Goal: Task Accomplishment & Management: Manage account settings

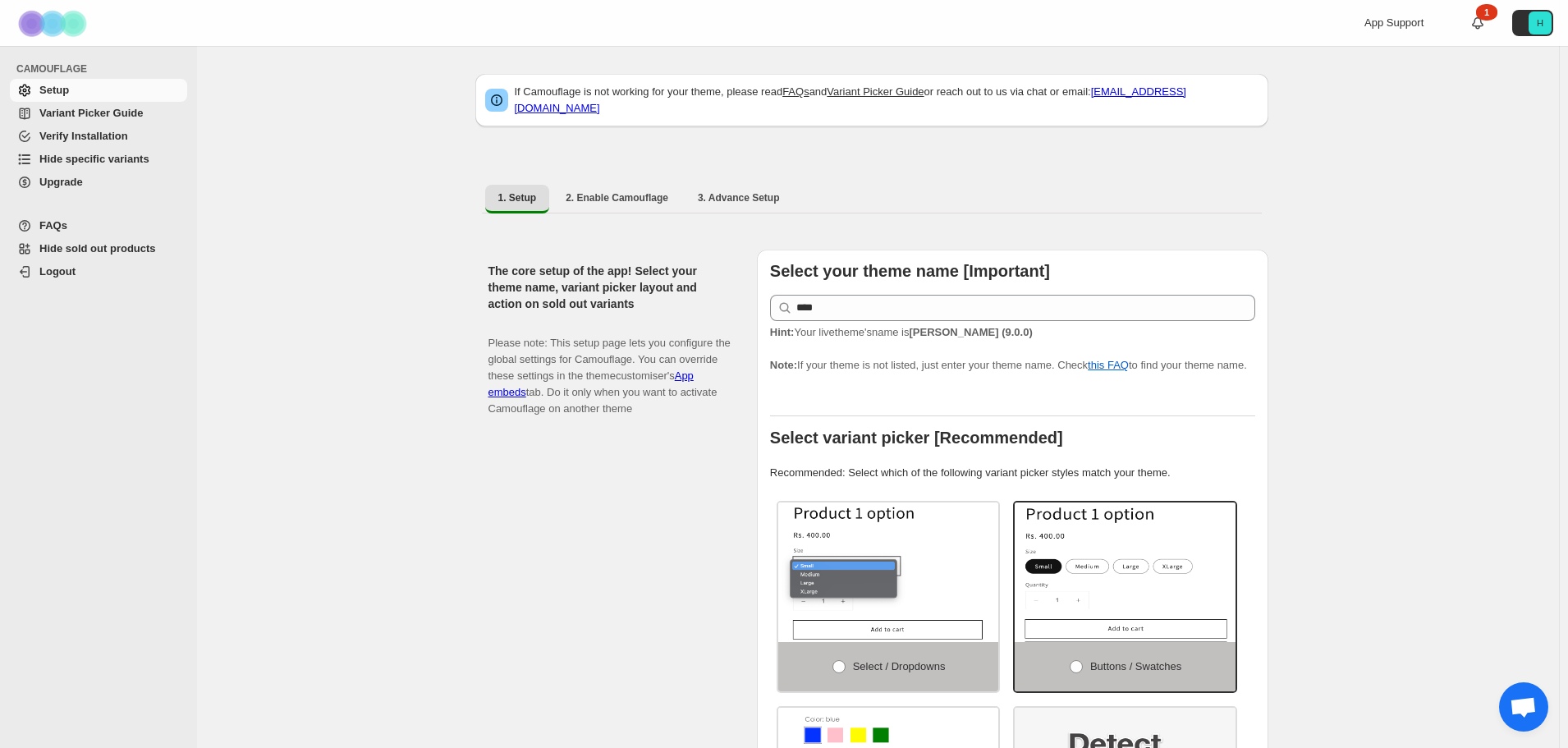
click at [140, 156] on span "Hide specific variants" at bounding box center [94, 159] width 110 height 12
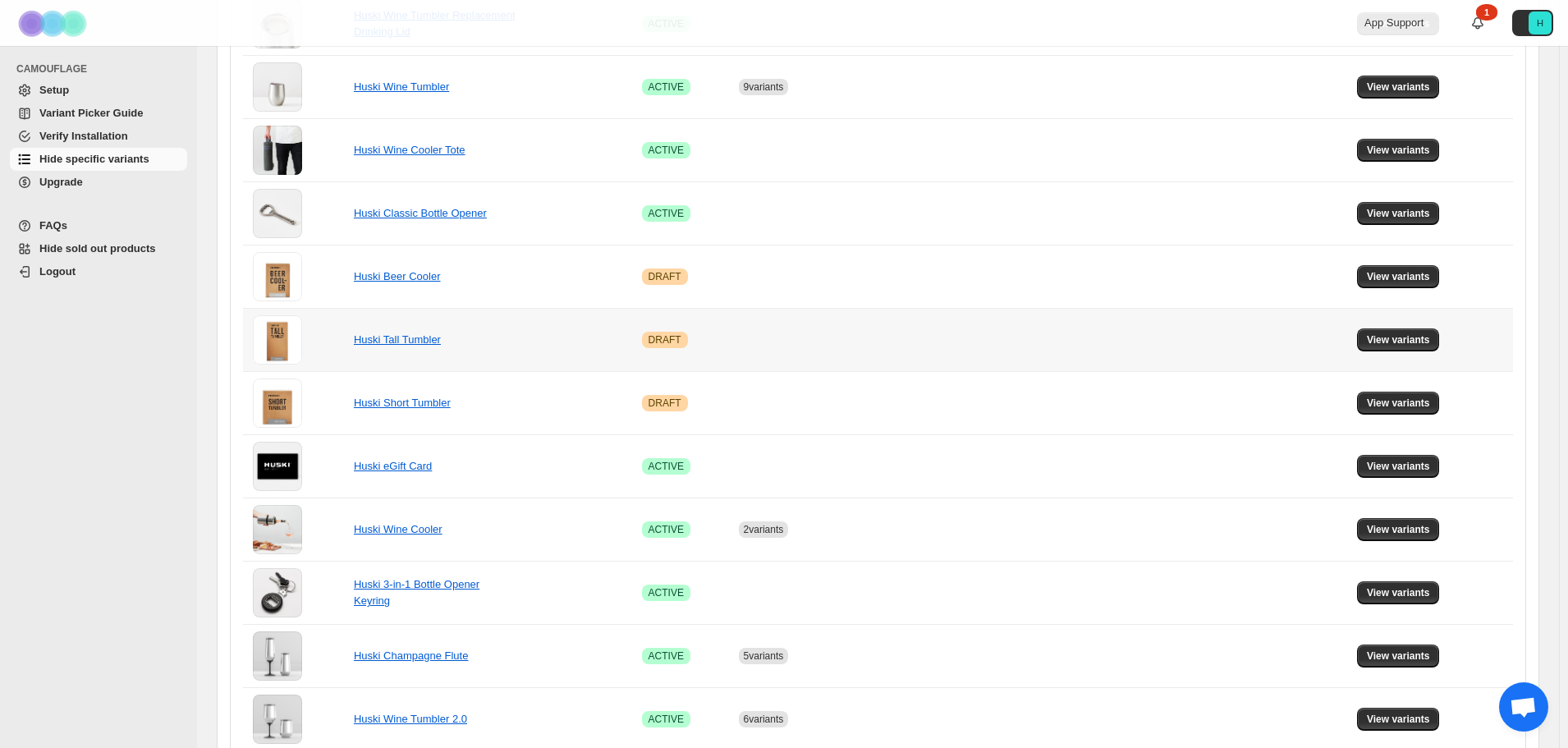
scroll to position [903, 0]
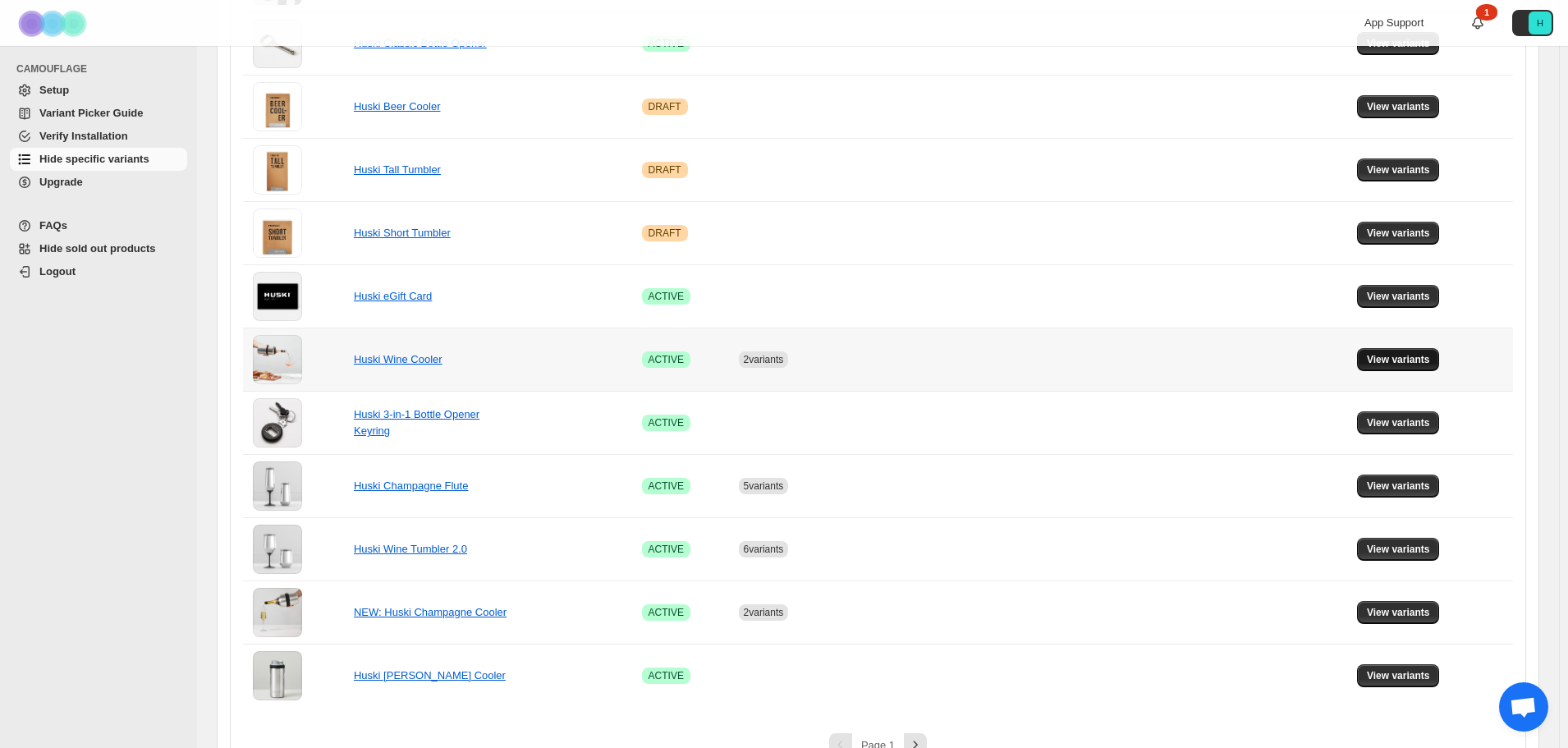
click at [1383, 364] on span "View variants" at bounding box center [1398, 359] width 63 height 13
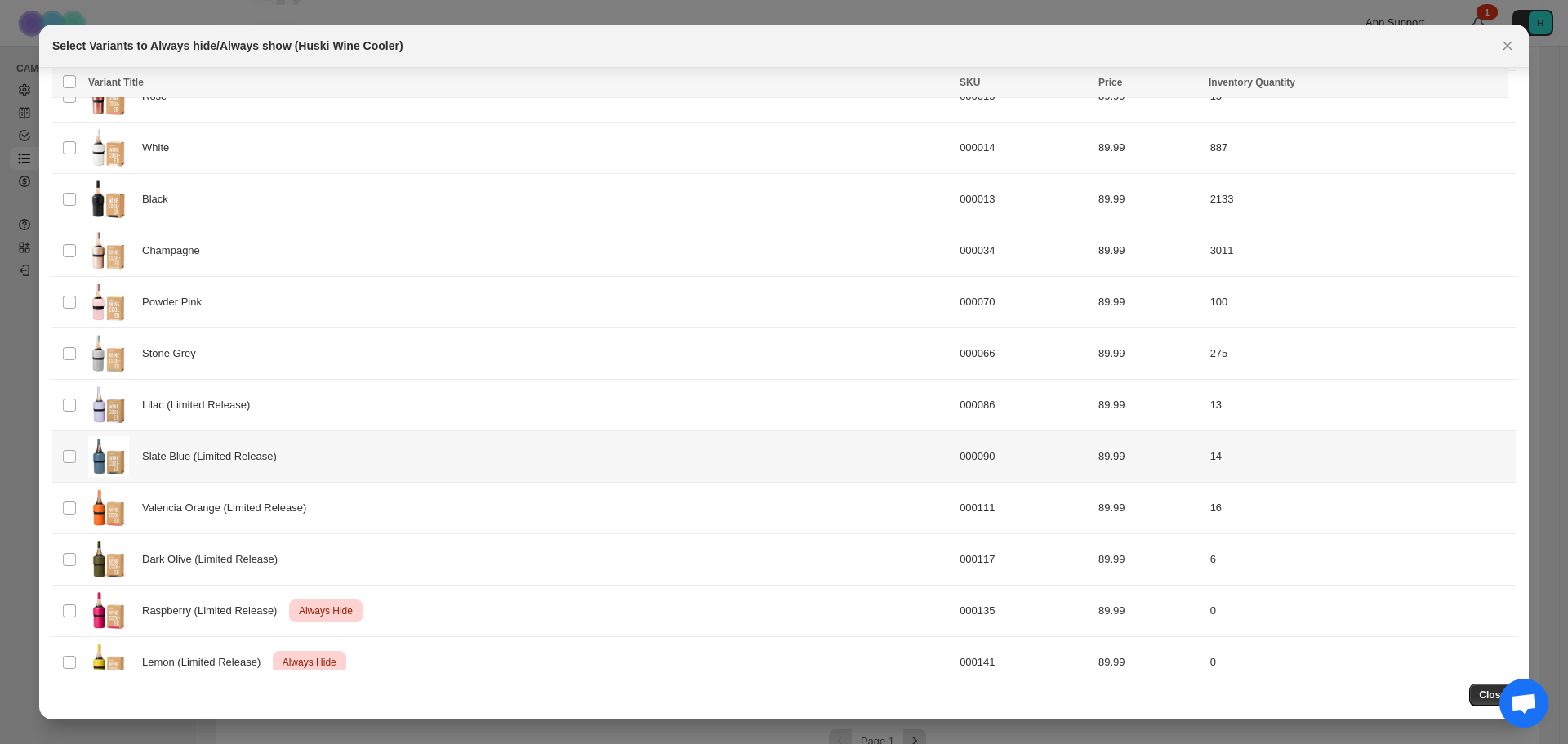
scroll to position [258, 0]
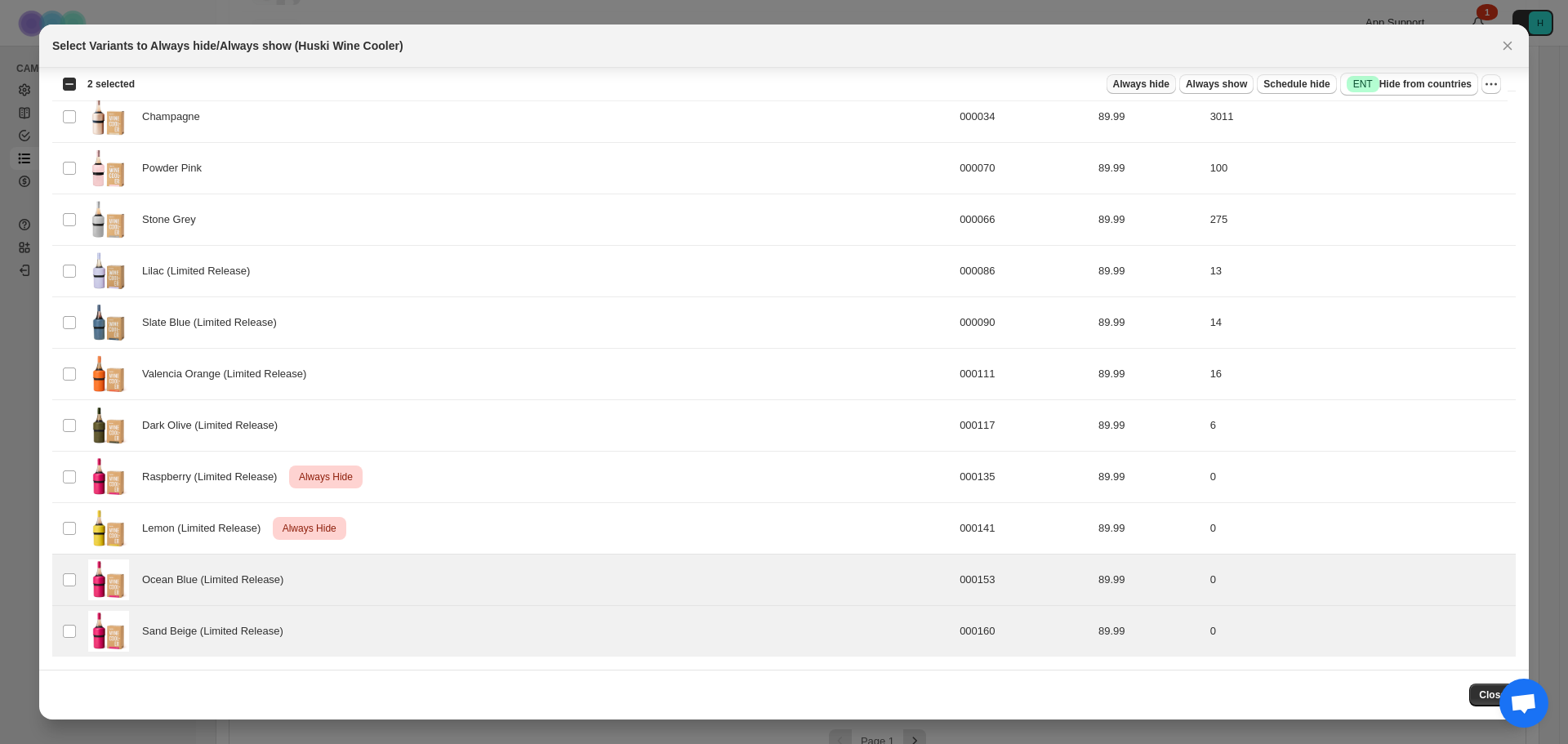
click at [1147, 79] on span "Always hide" at bounding box center [1141, 83] width 57 height 13
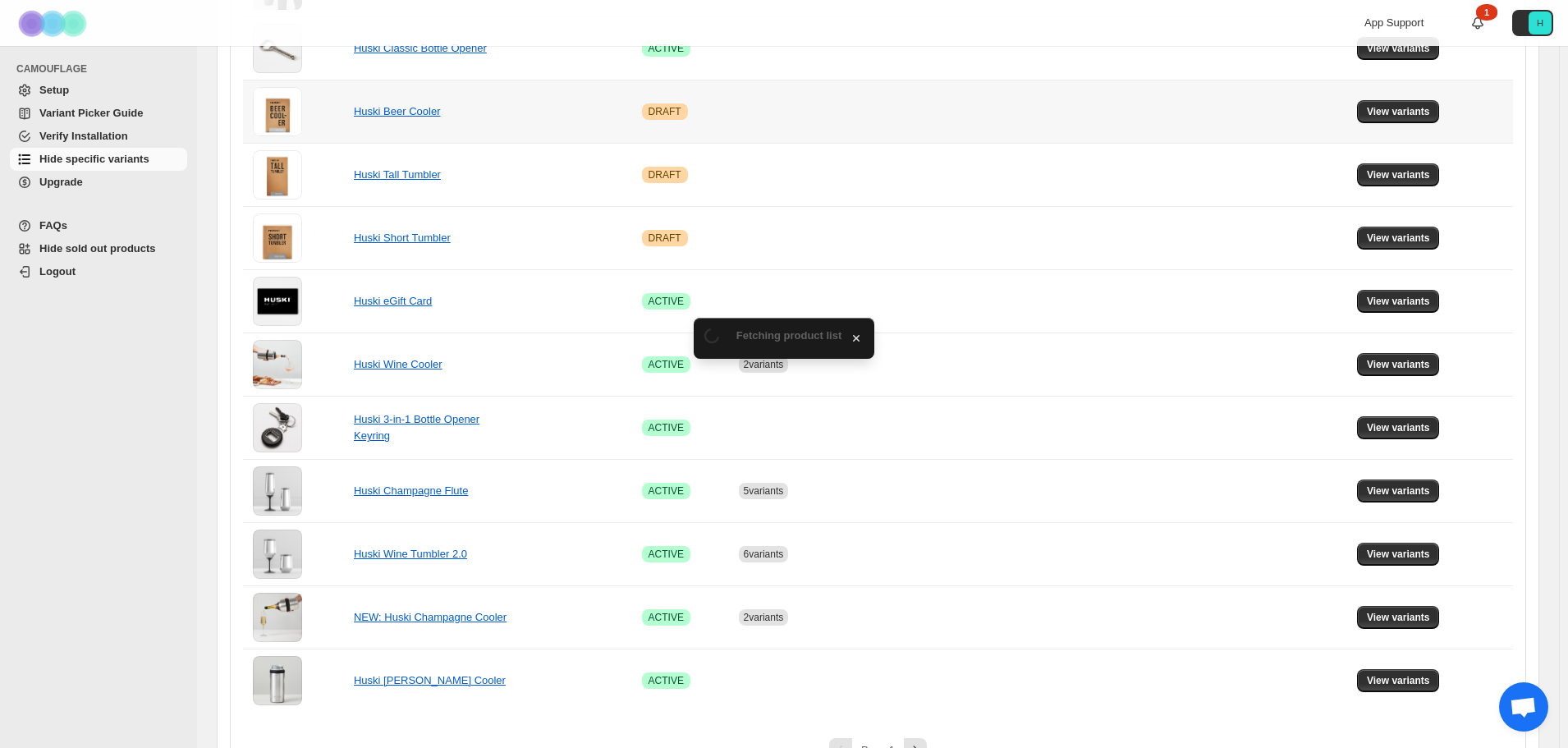
scroll to position [903, 0]
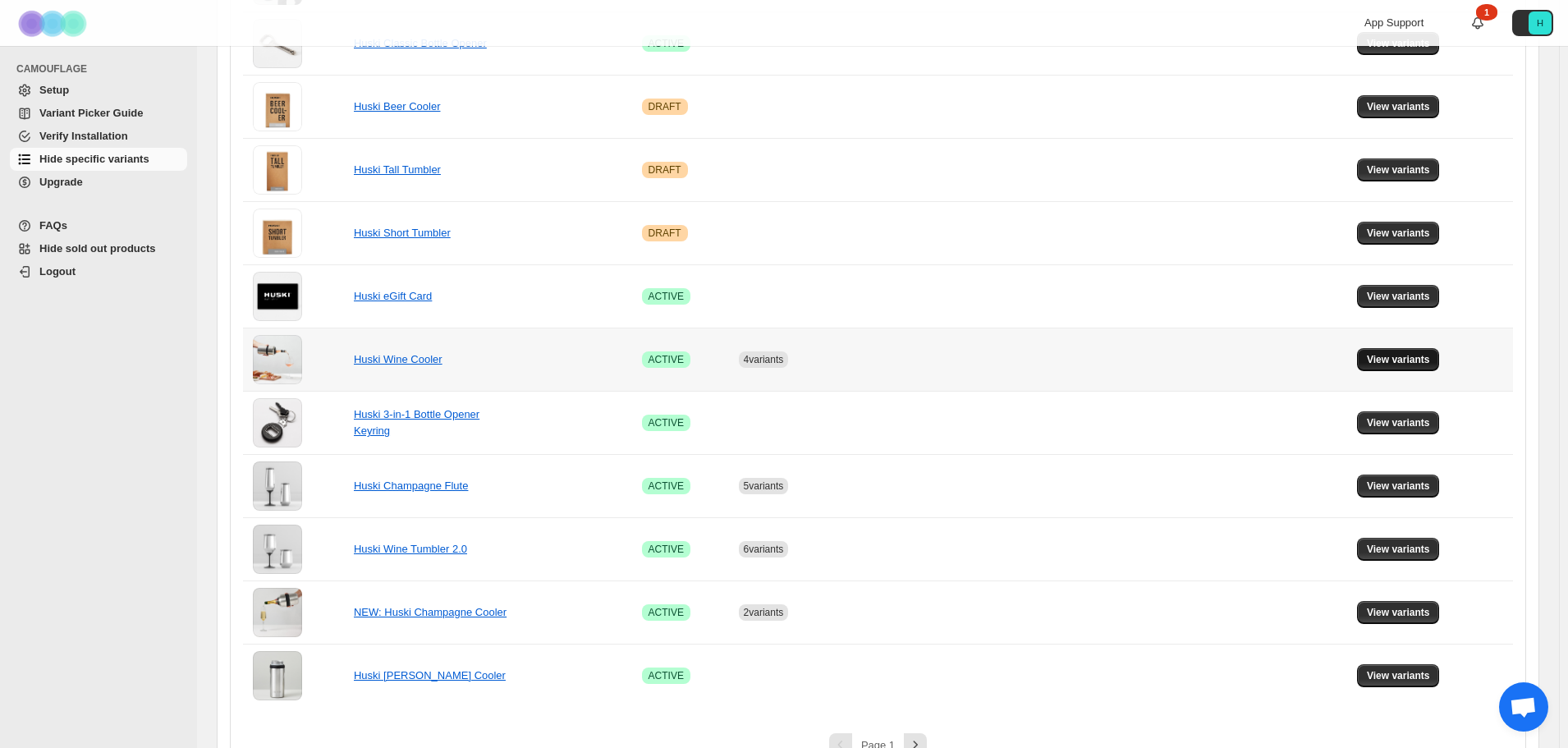
click at [1399, 367] on button "View variants" at bounding box center [1398, 359] width 83 height 23
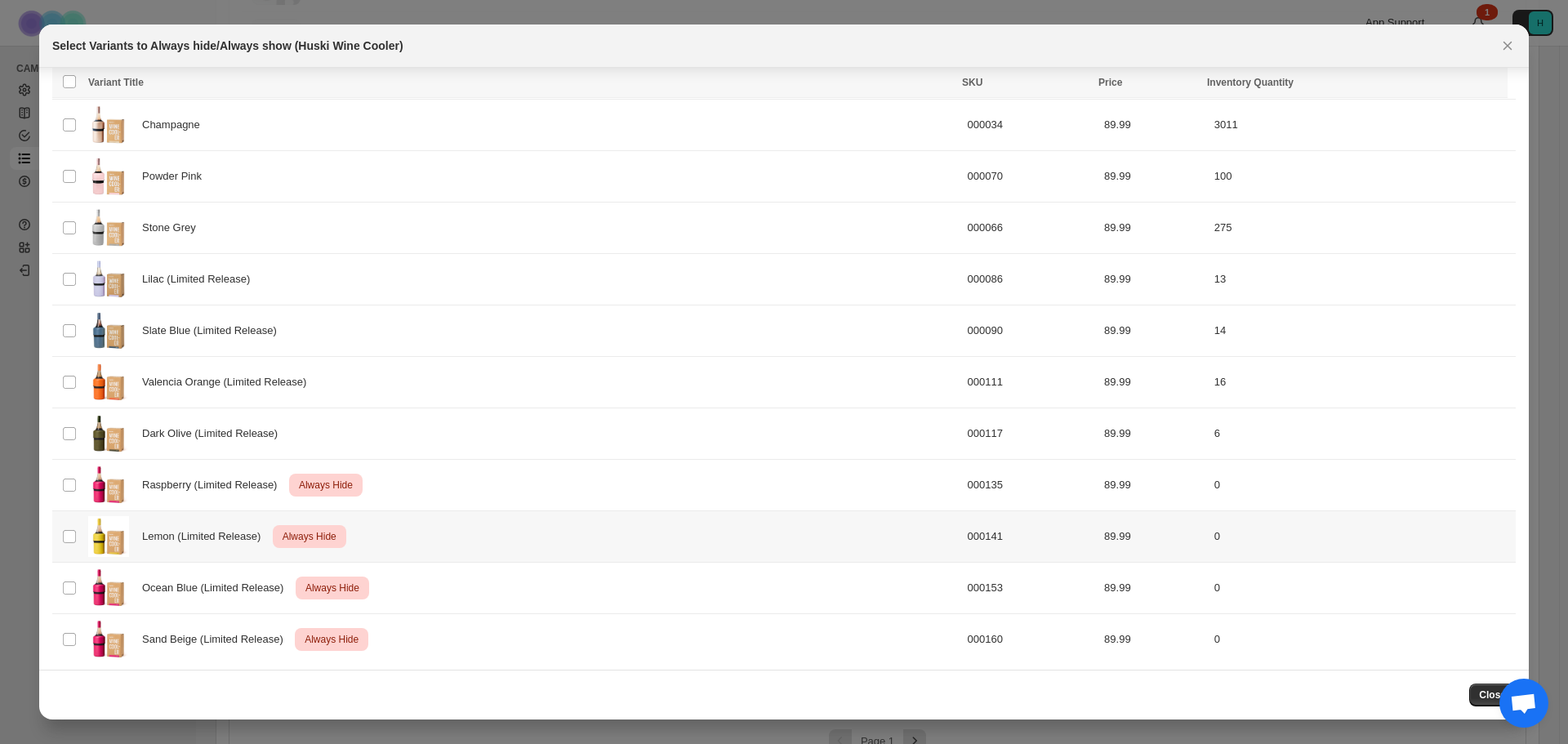
scroll to position [258, 0]
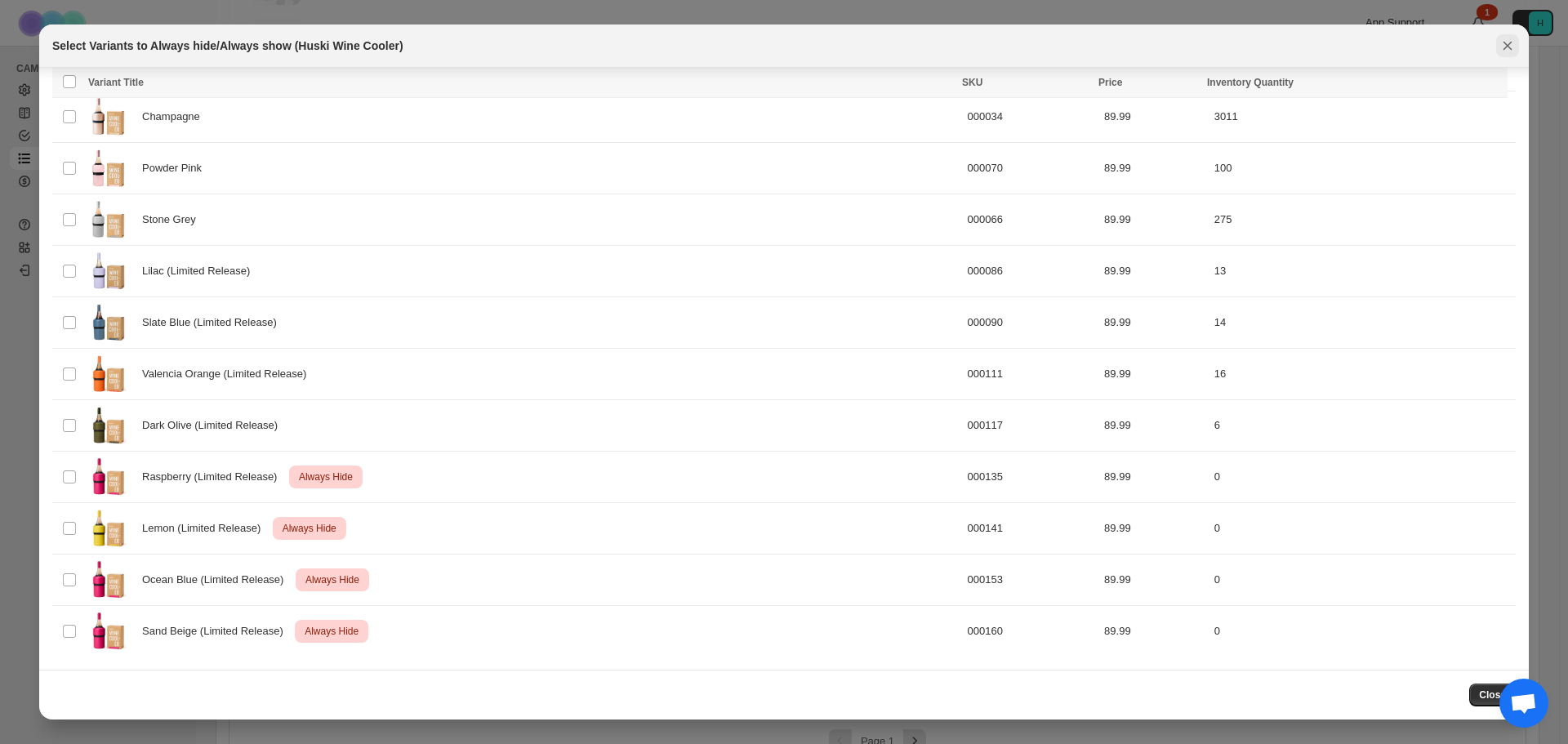
click at [1509, 45] on icon "Close" at bounding box center [1507, 45] width 16 height 16
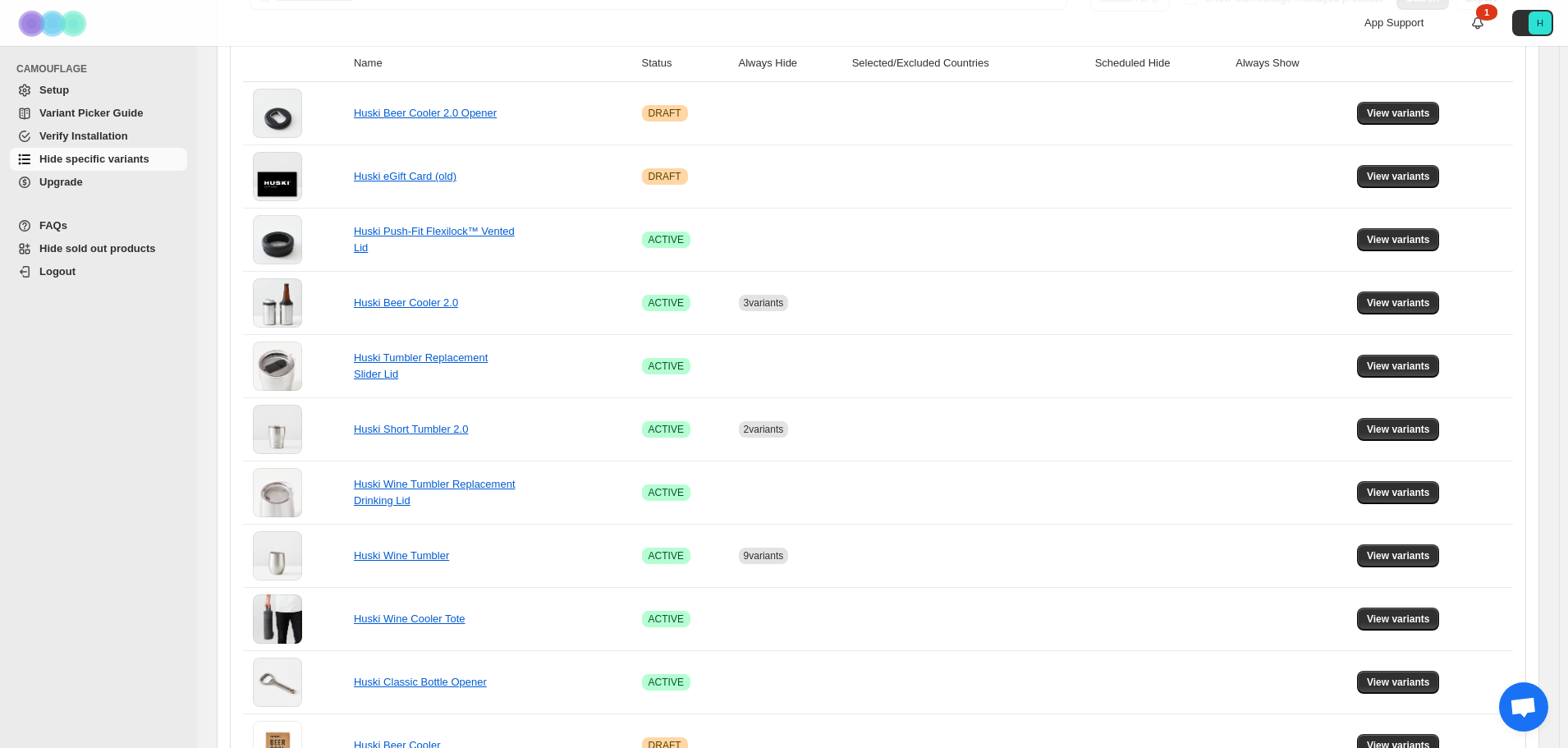
scroll to position [246, 0]
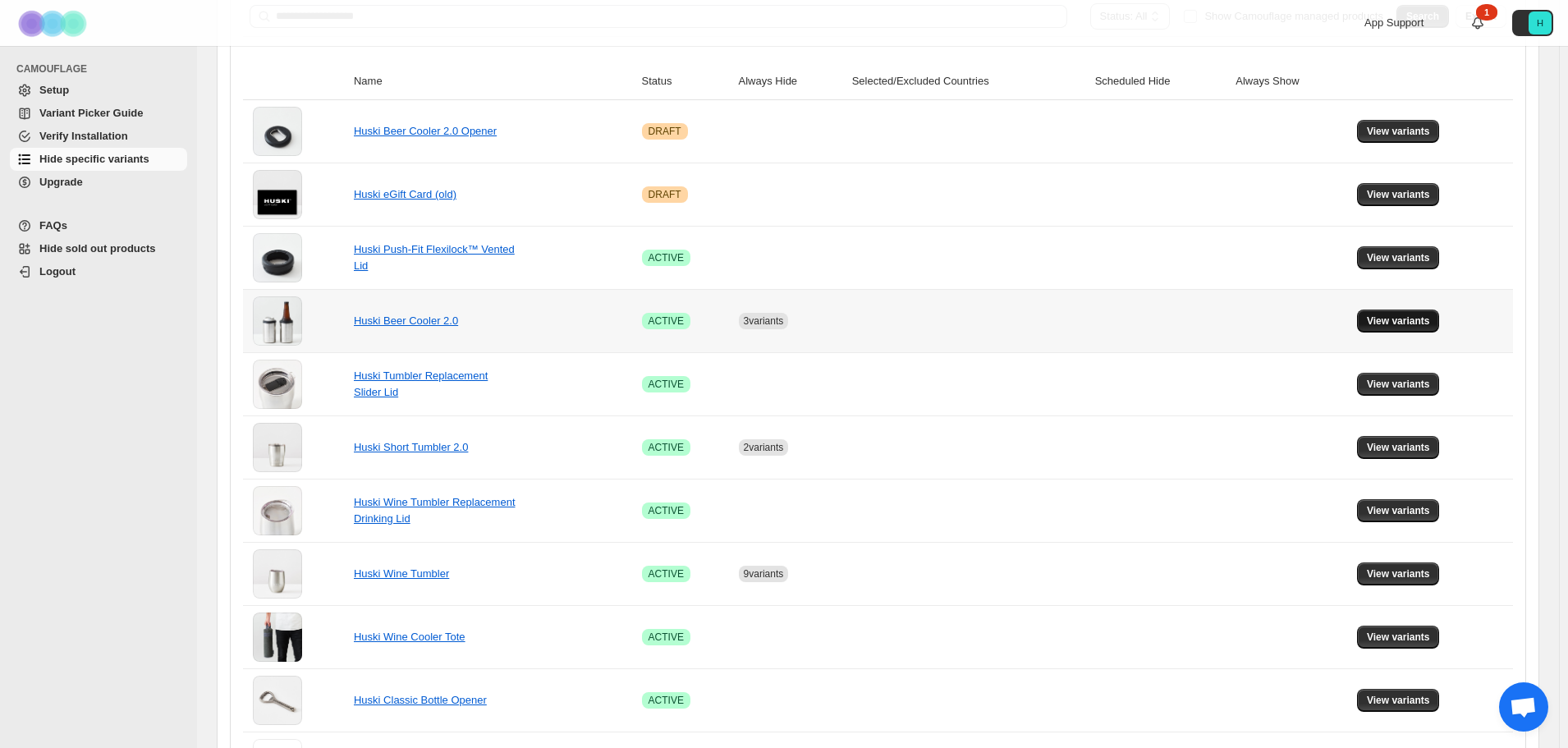
click at [1393, 325] on span "View variants" at bounding box center [1398, 321] width 63 height 13
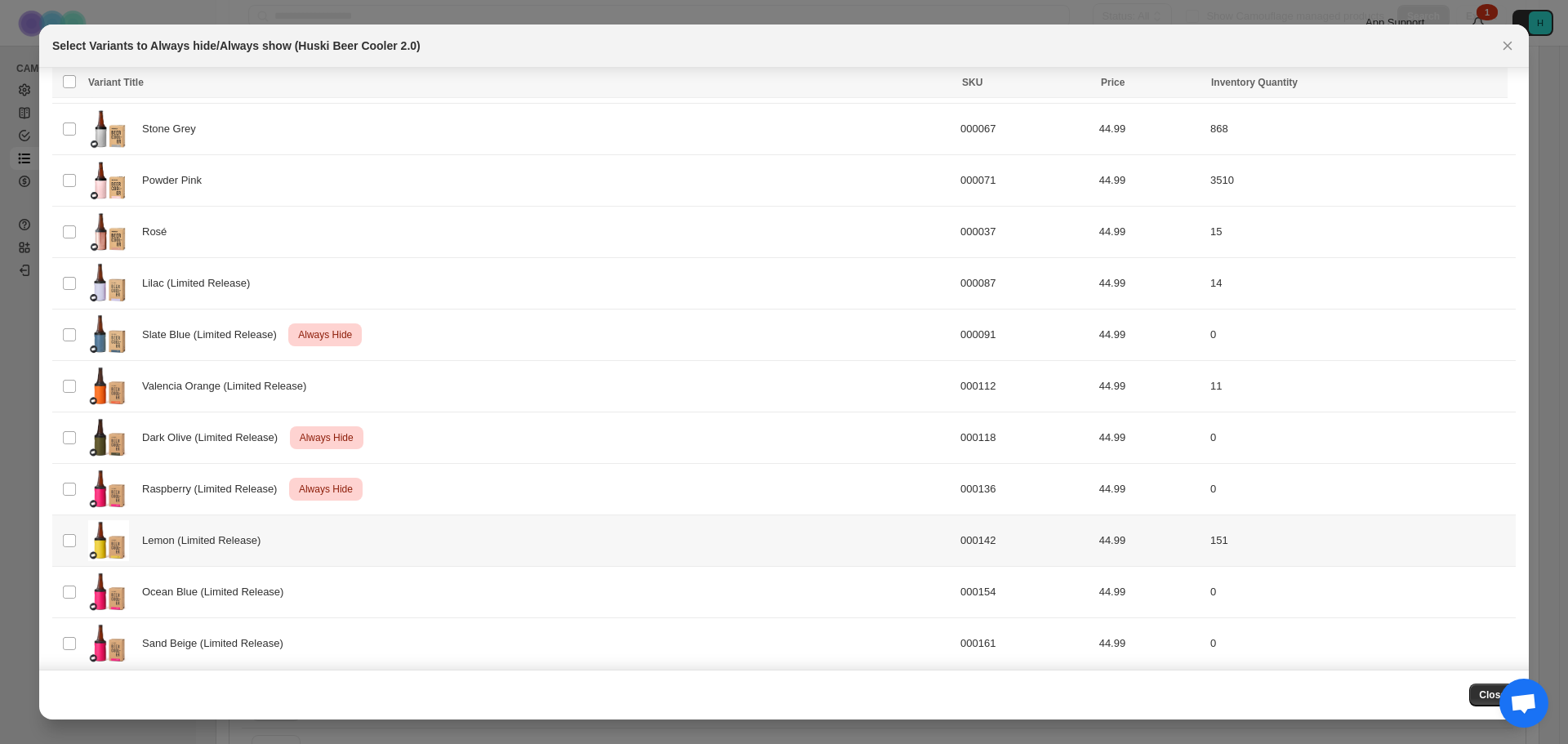
scroll to position [258, 0]
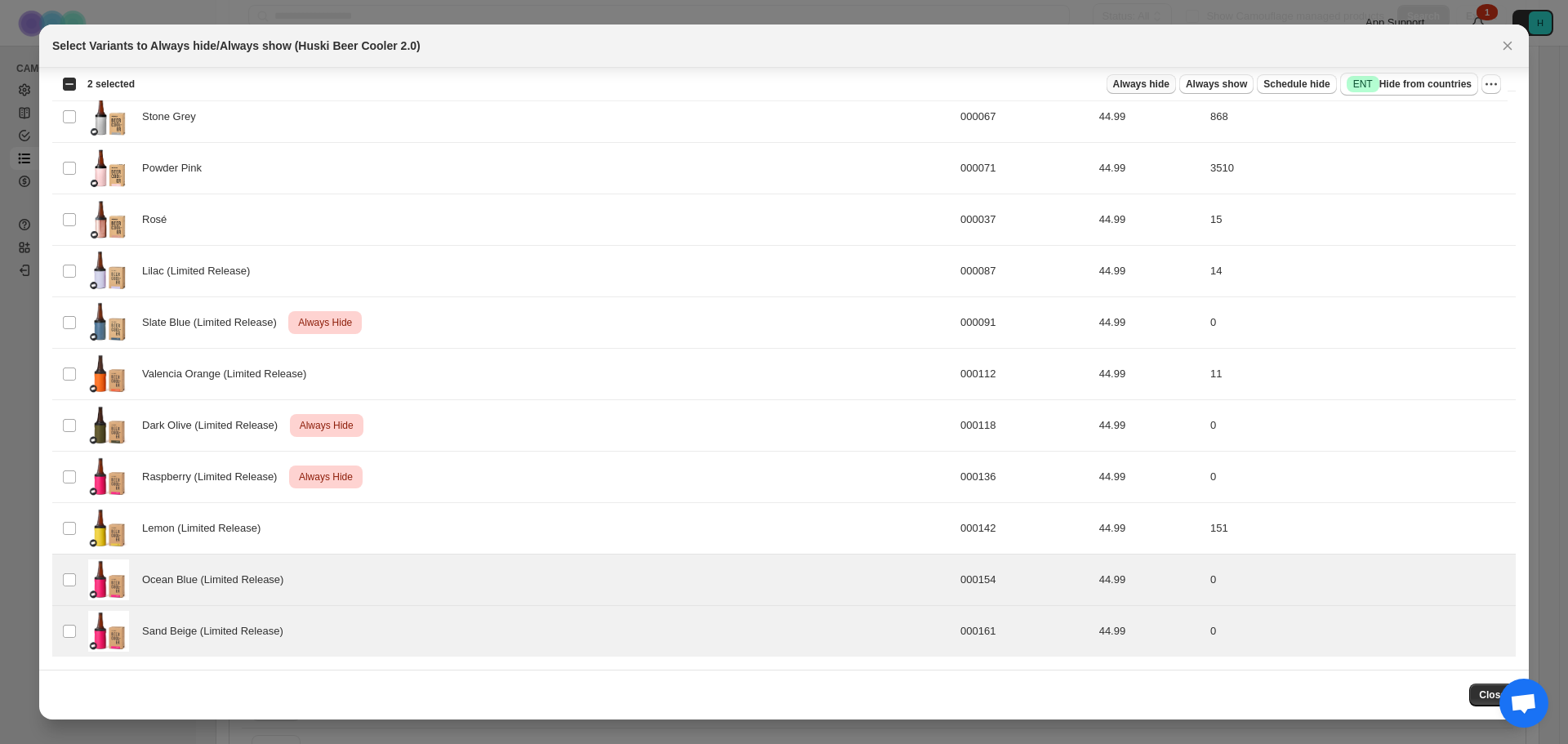
click at [1145, 84] on span "Always hide" at bounding box center [1141, 83] width 57 height 13
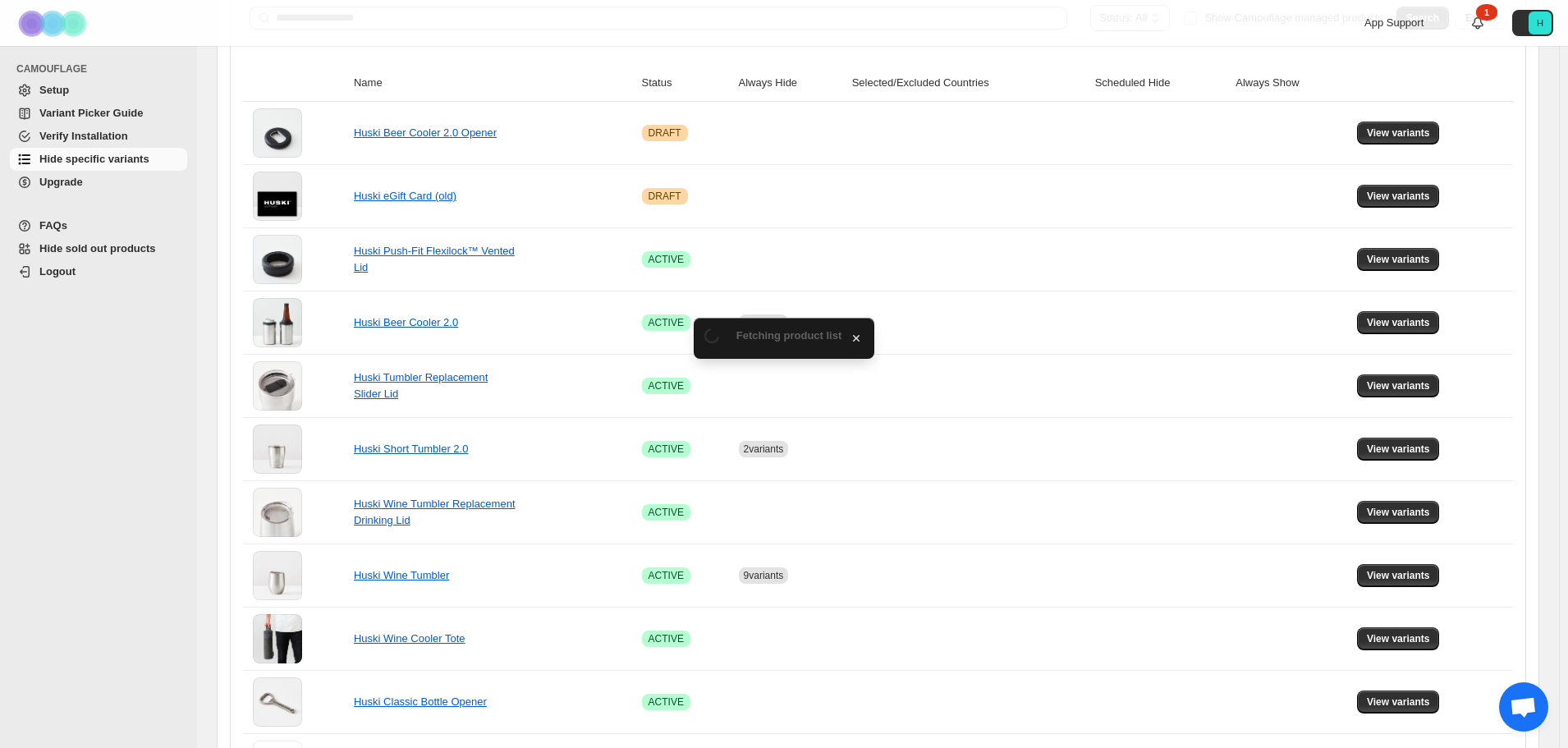
scroll to position [246, 0]
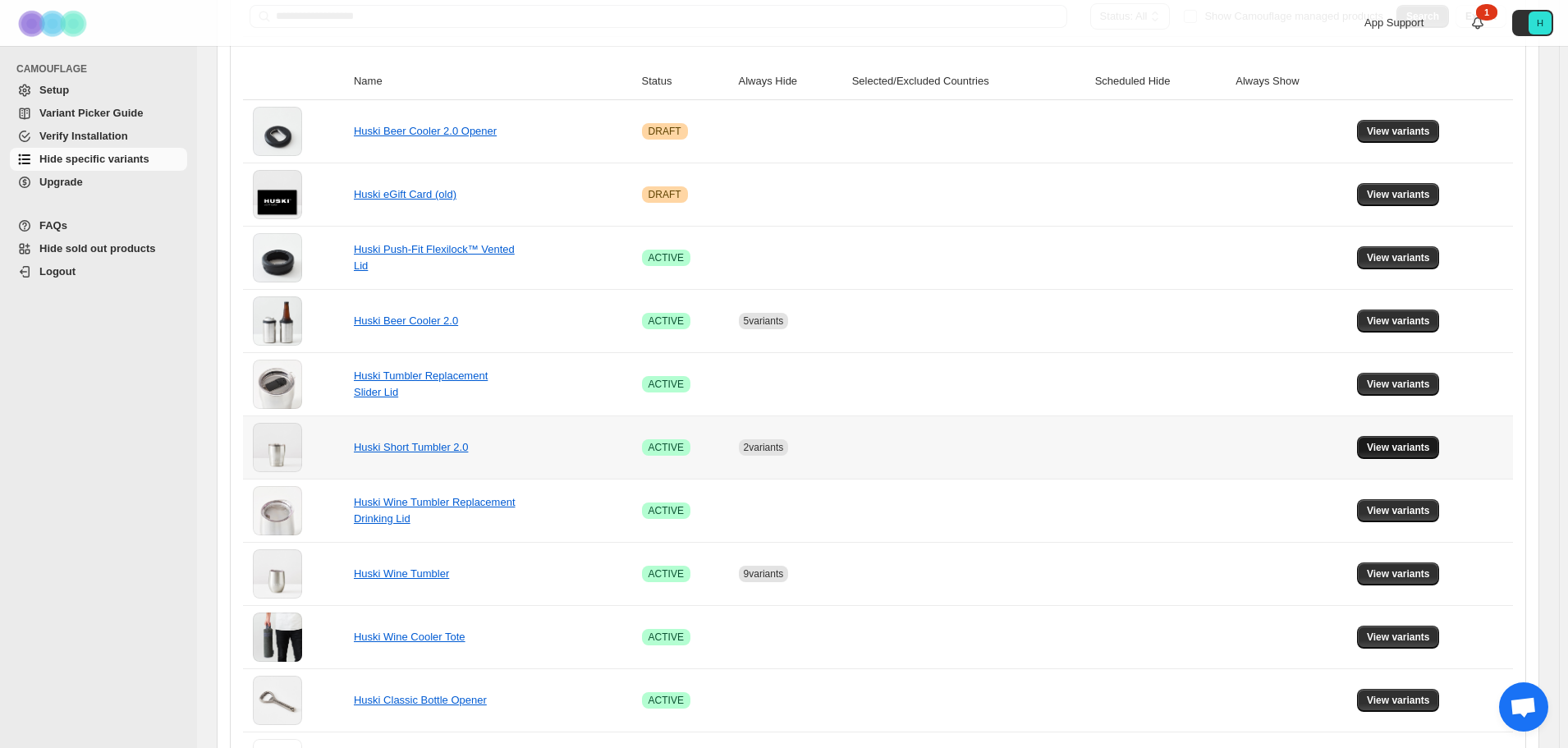
click at [1394, 449] on span "View variants" at bounding box center [1398, 447] width 63 height 13
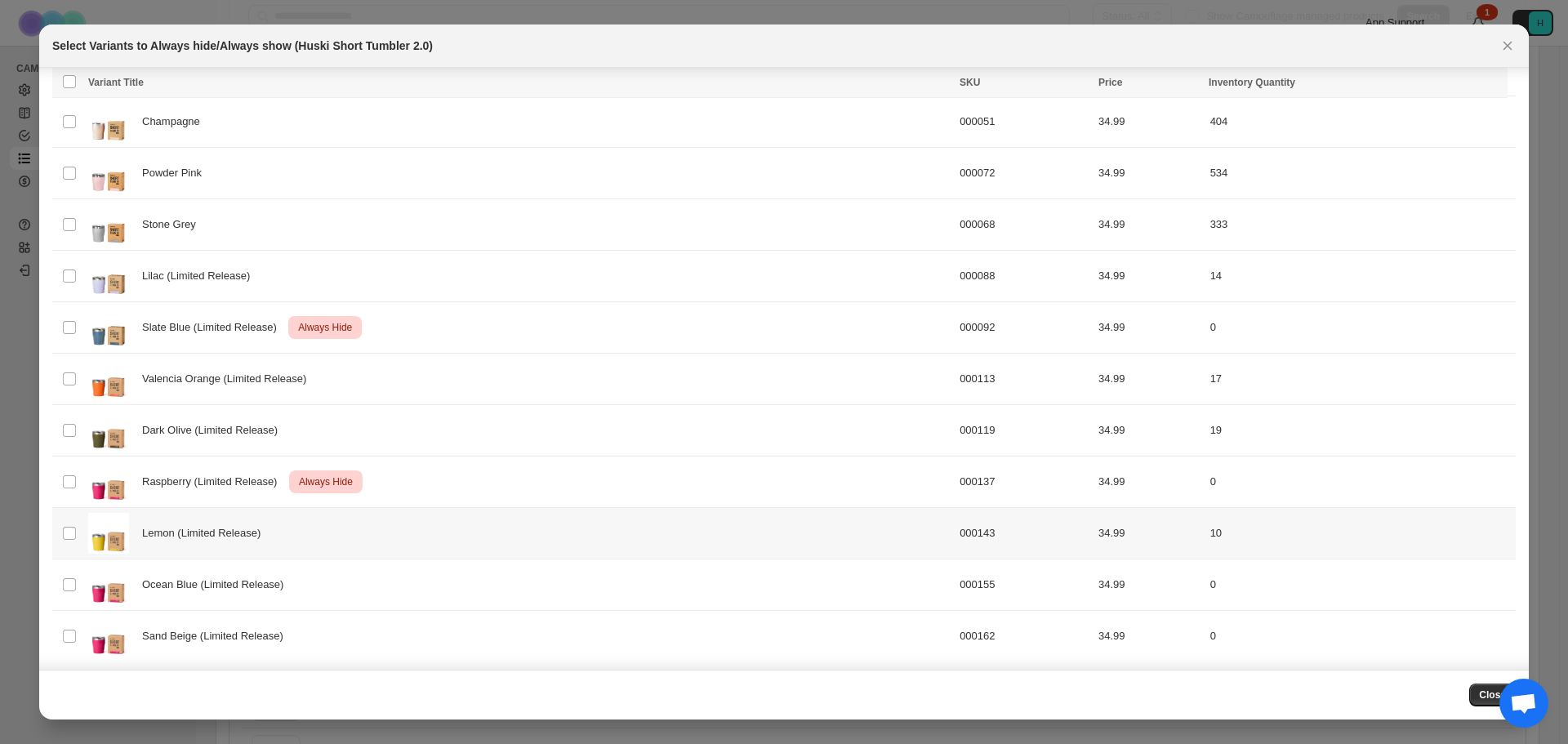
scroll to position [258, 0]
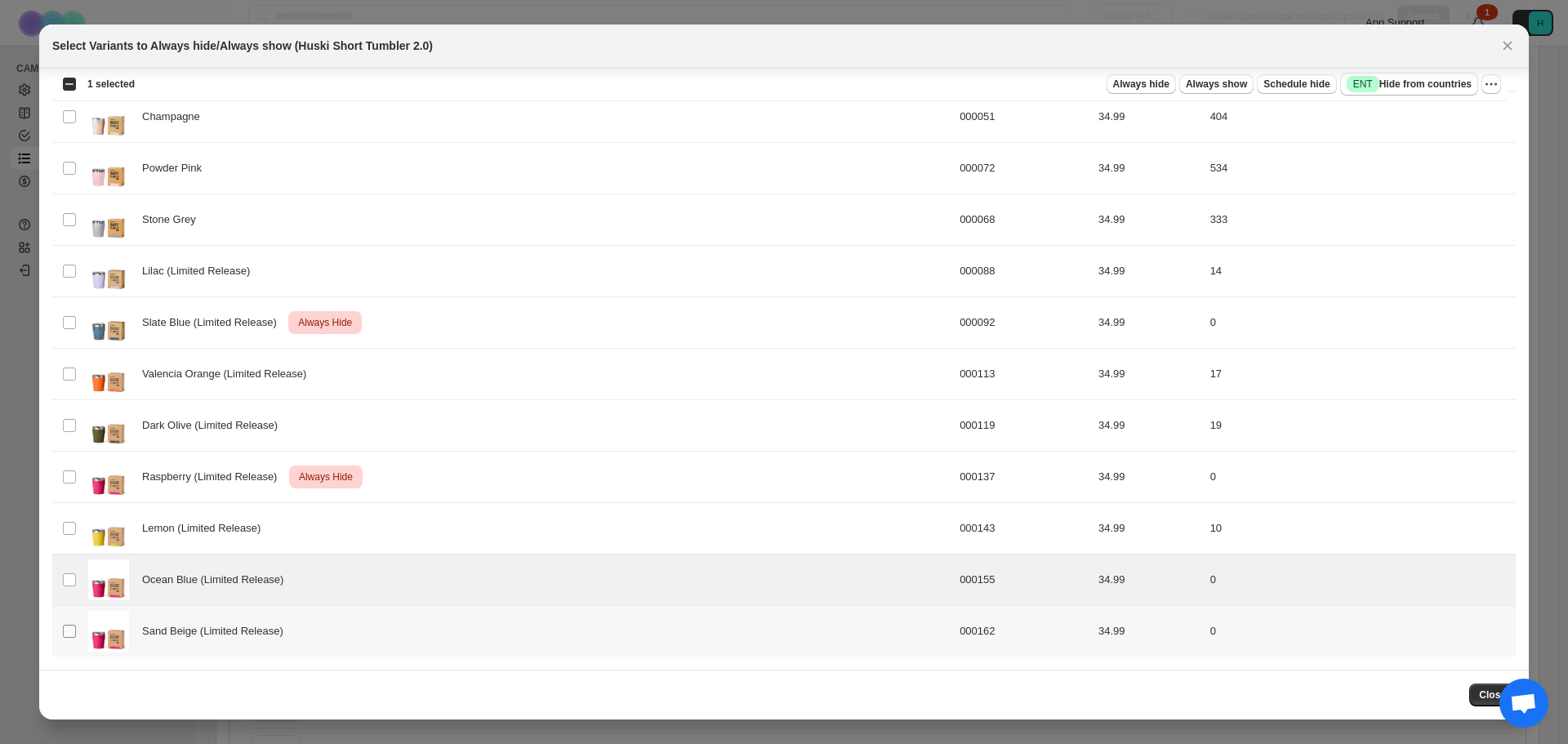
click at [66, 638] on span ":r2u:" at bounding box center [69, 630] width 15 height 15
click at [1145, 81] on span "Always hide" at bounding box center [1141, 83] width 57 height 13
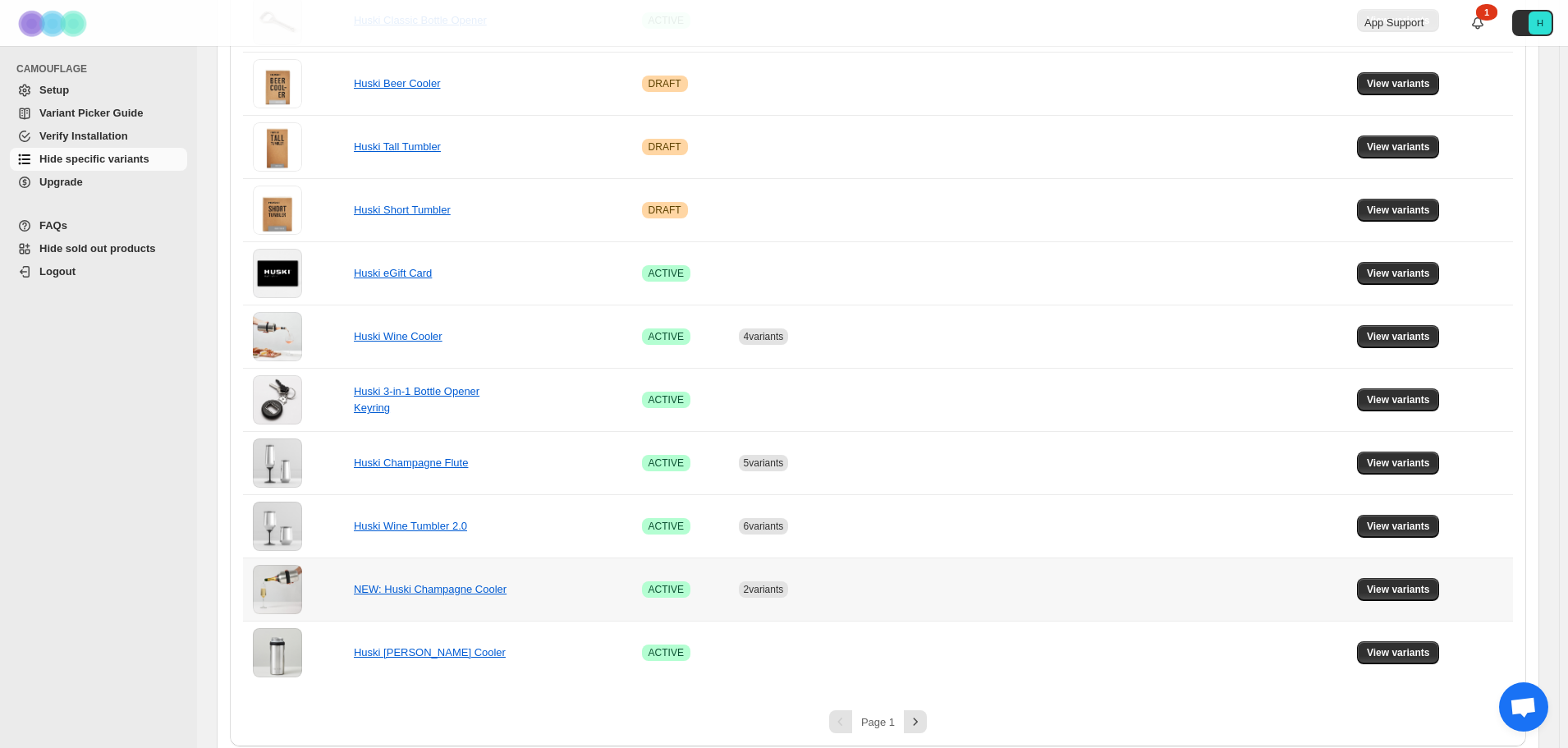
scroll to position [937, 0]
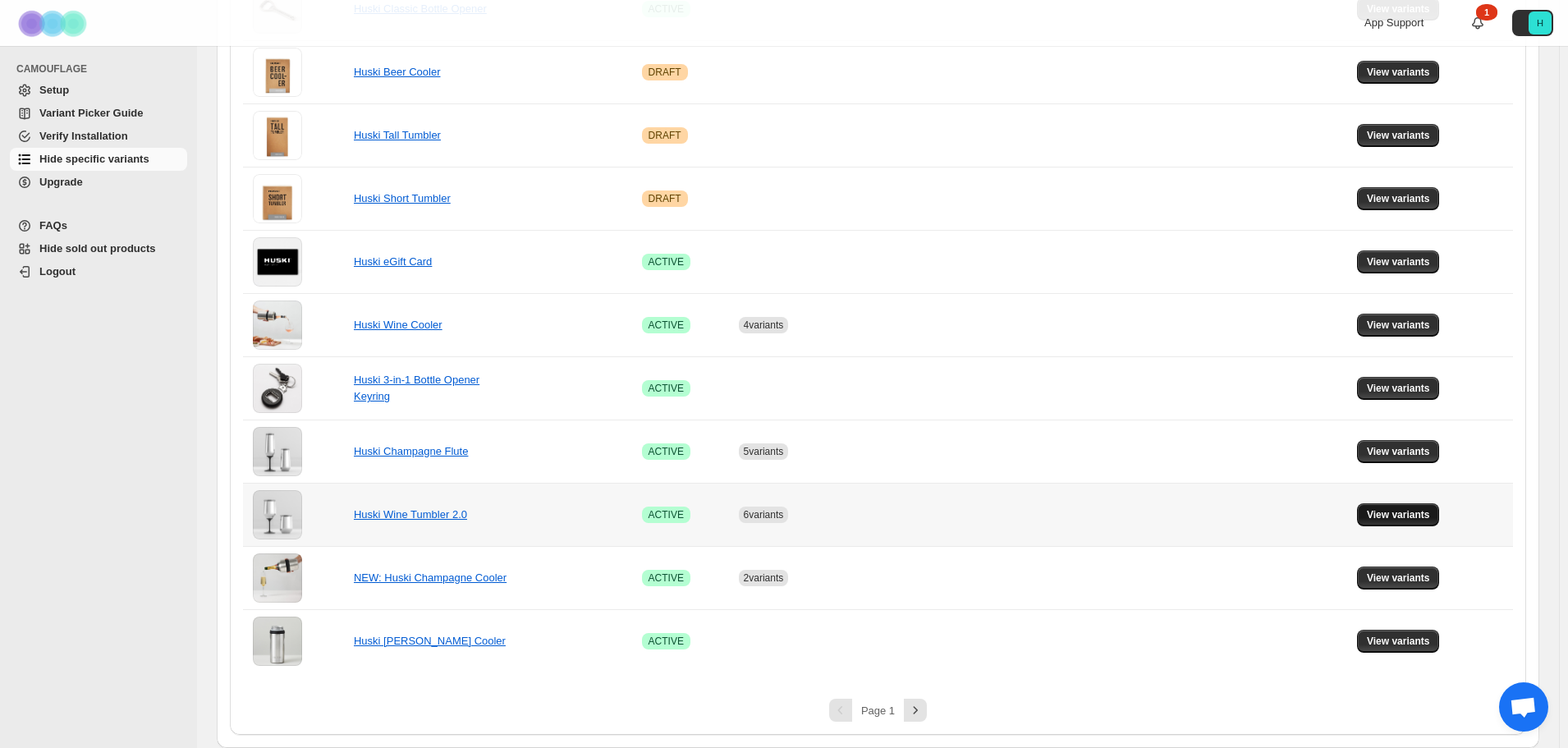
click at [1400, 516] on span "View variants" at bounding box center [1398, 514] width 63 height 13
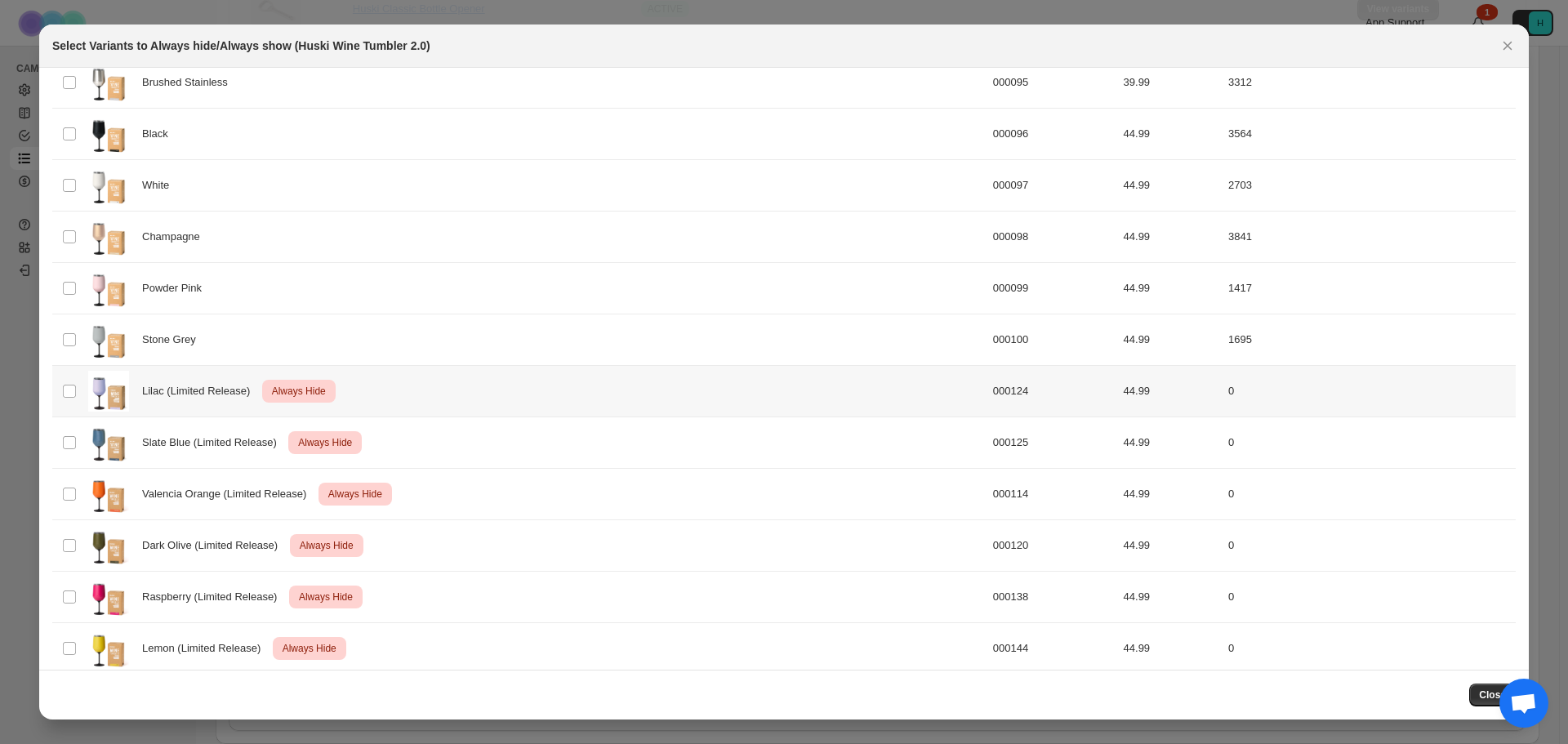
scroll to position [189, 0]
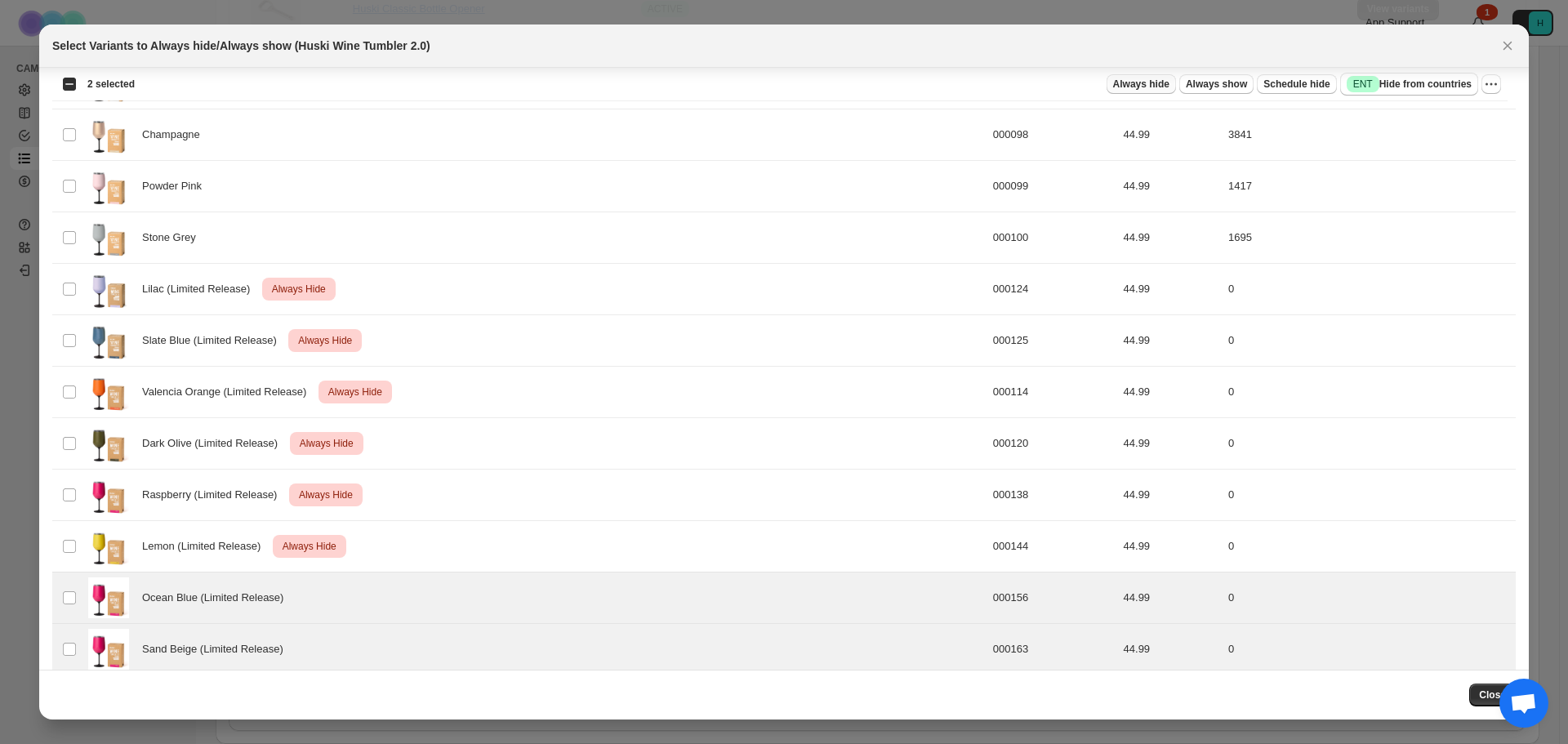
click at [1164, 84] on span "Always hide" at bounding box center [1141, 83] width 57 height 13
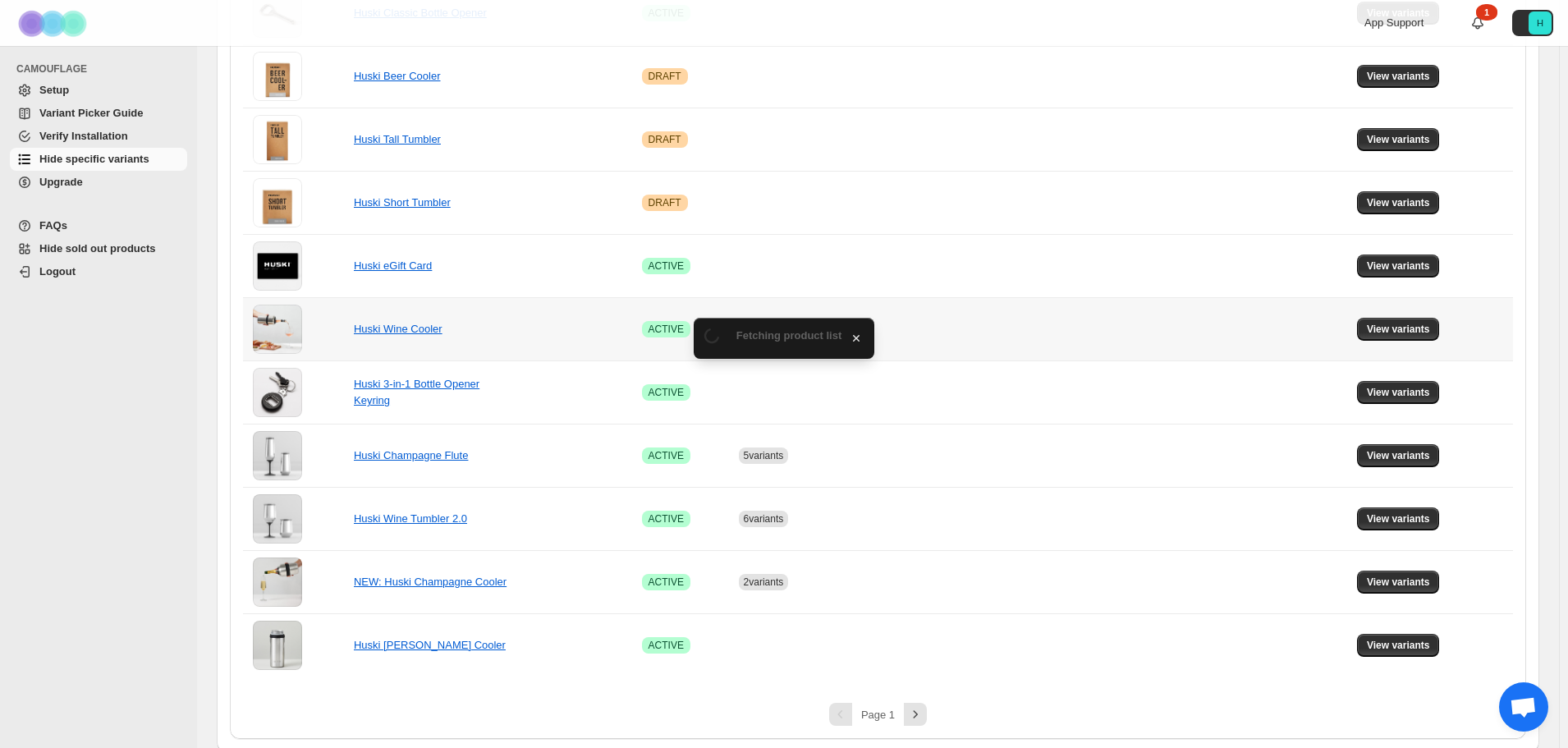
scroll to position [937, 0]
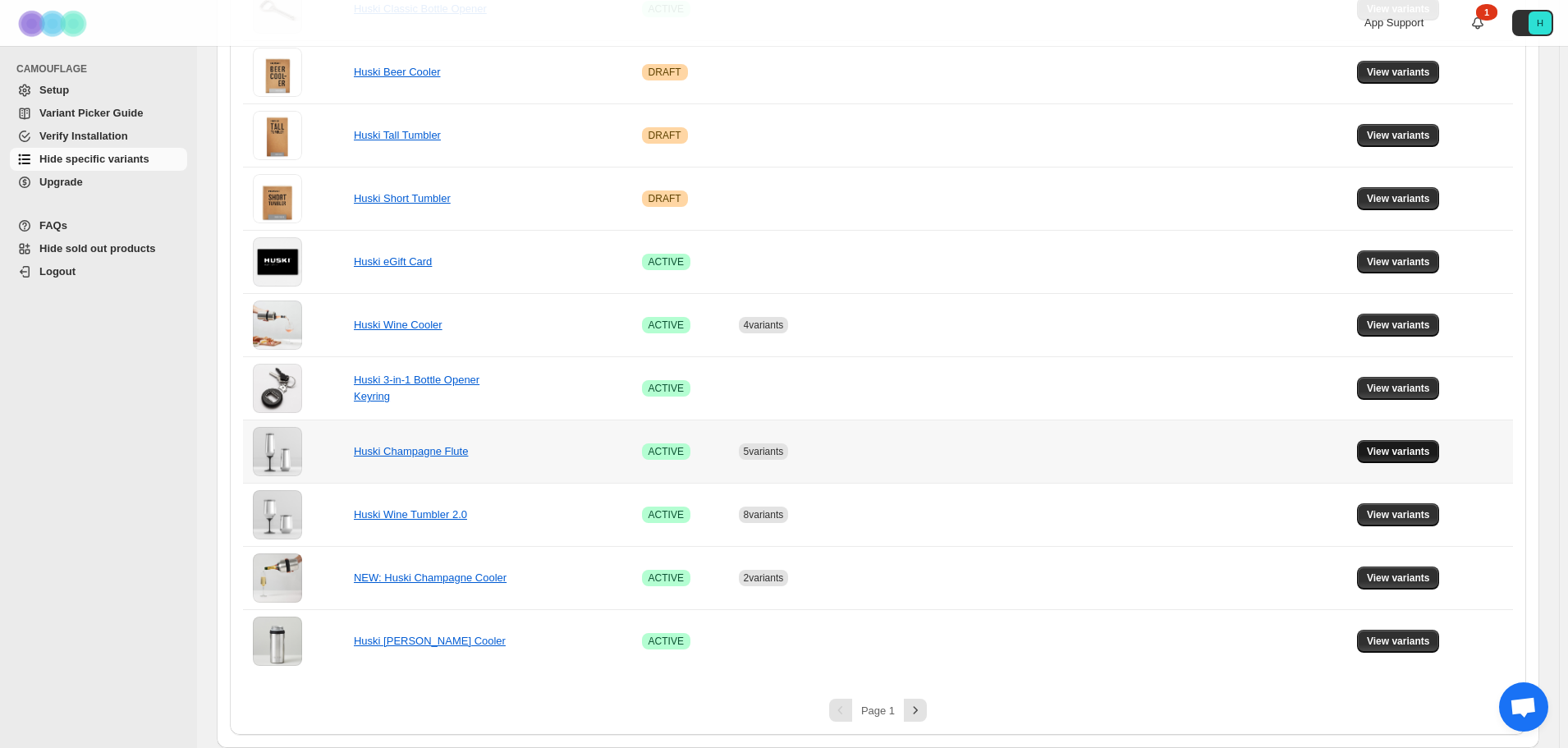
click at [1387, 453] on span "View variants" at bounding box center [1398, 451] width 63 height 13
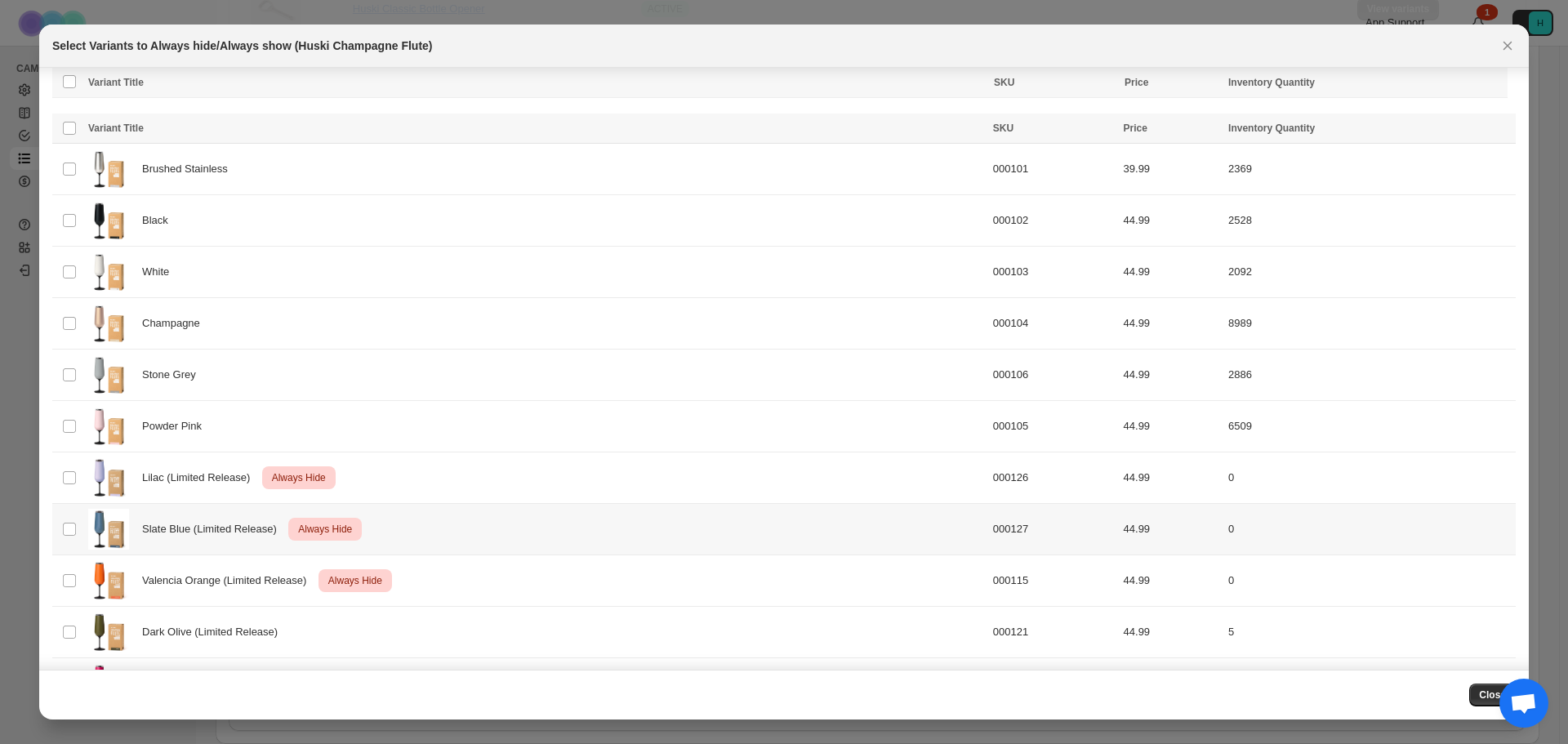
scroll to position [207, 0]
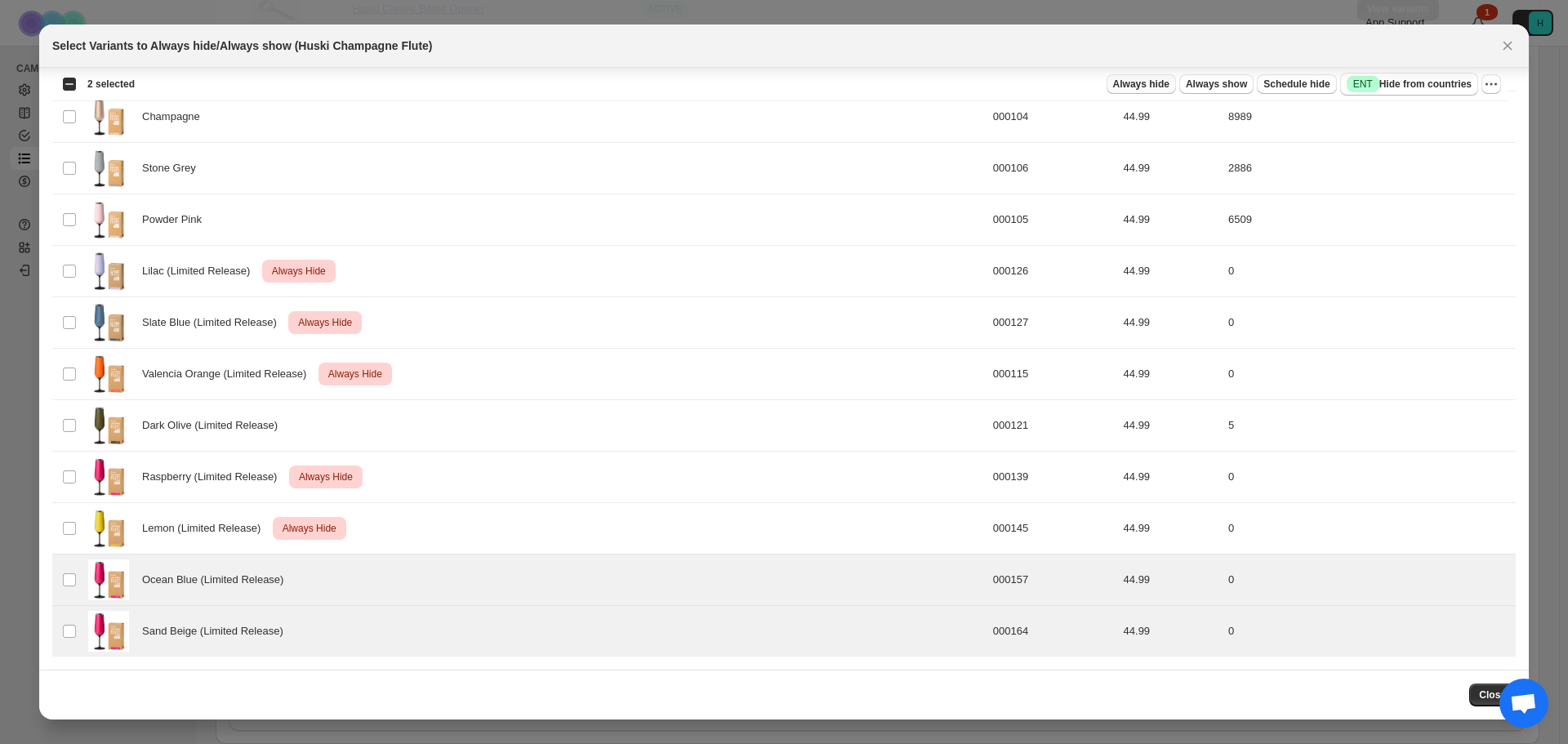
click at [1165, 89] on span "Always hide" at bounding box center [1141, 83] width 57 height 13
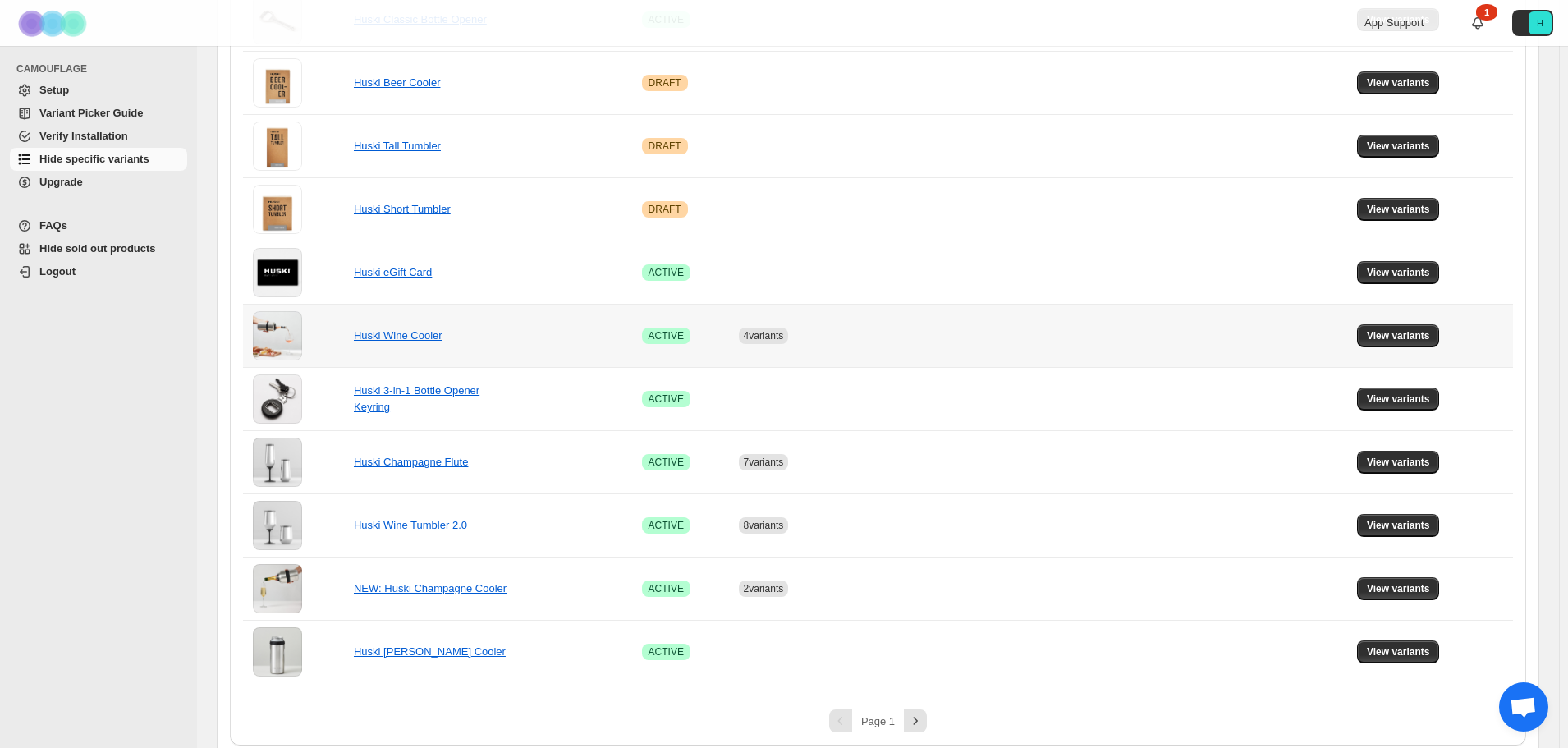
scroll to position [937, 0]
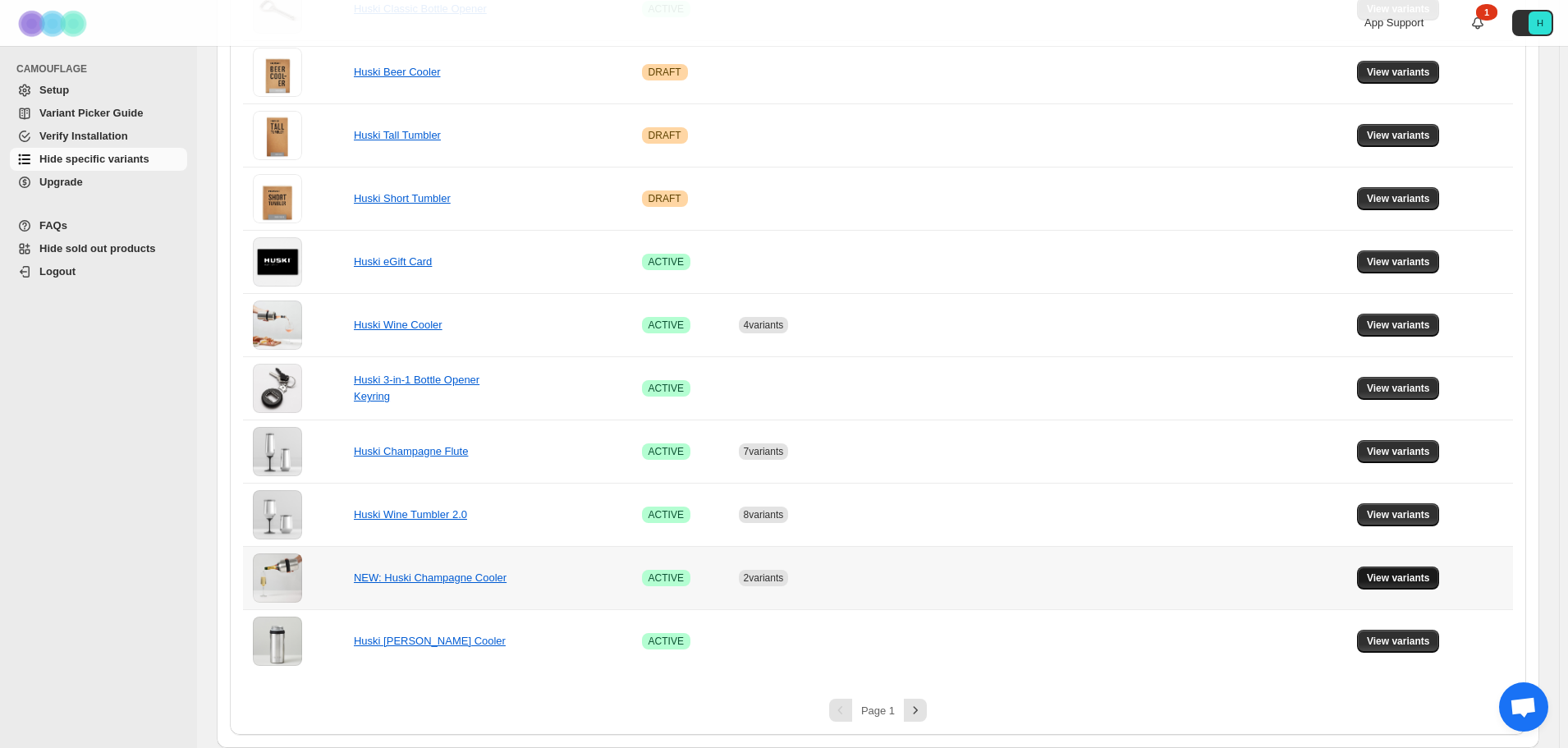
click at [1372, 580] on button "View variants" at bounding box center [1398, 578] width 83 height 23
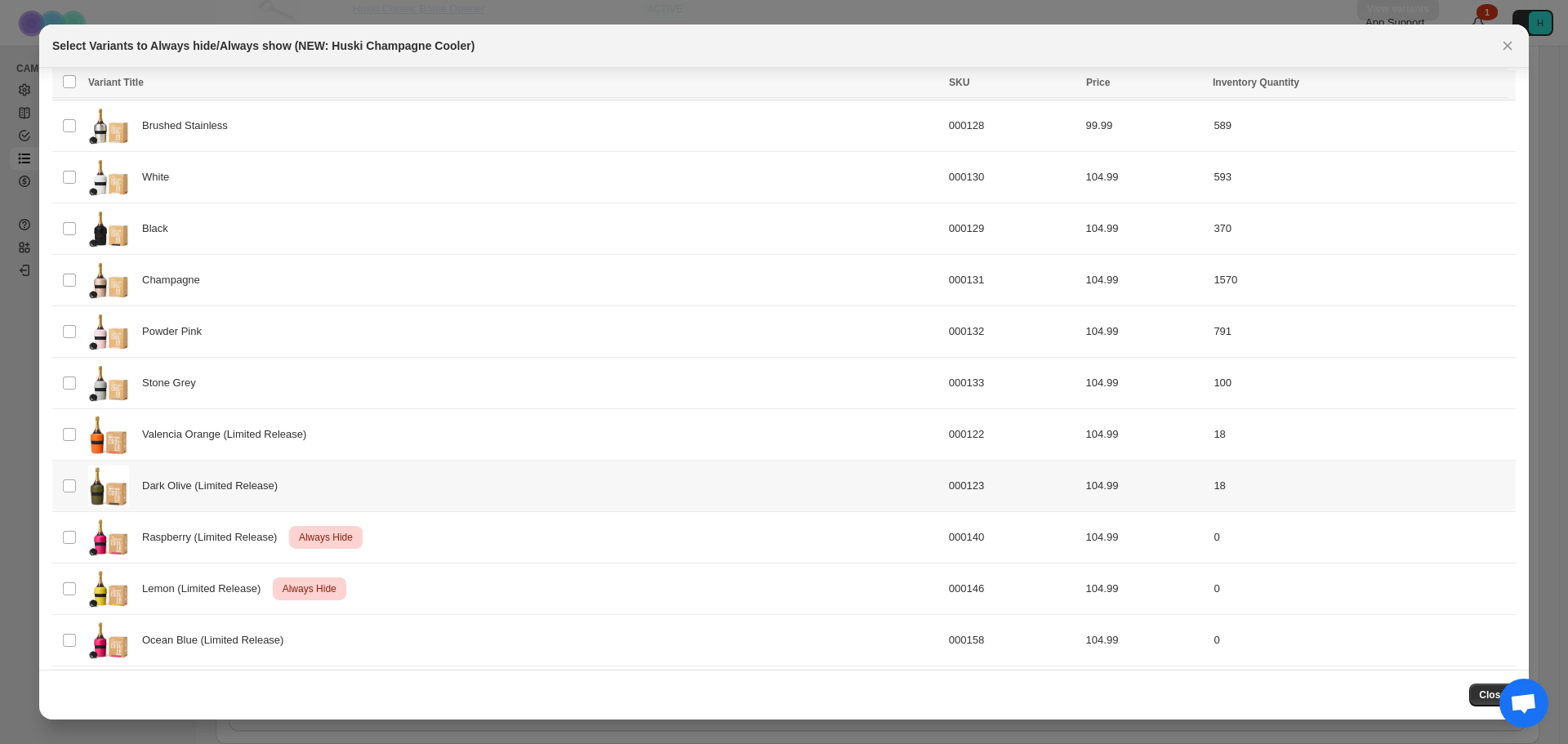
scroll to position [104, 0]
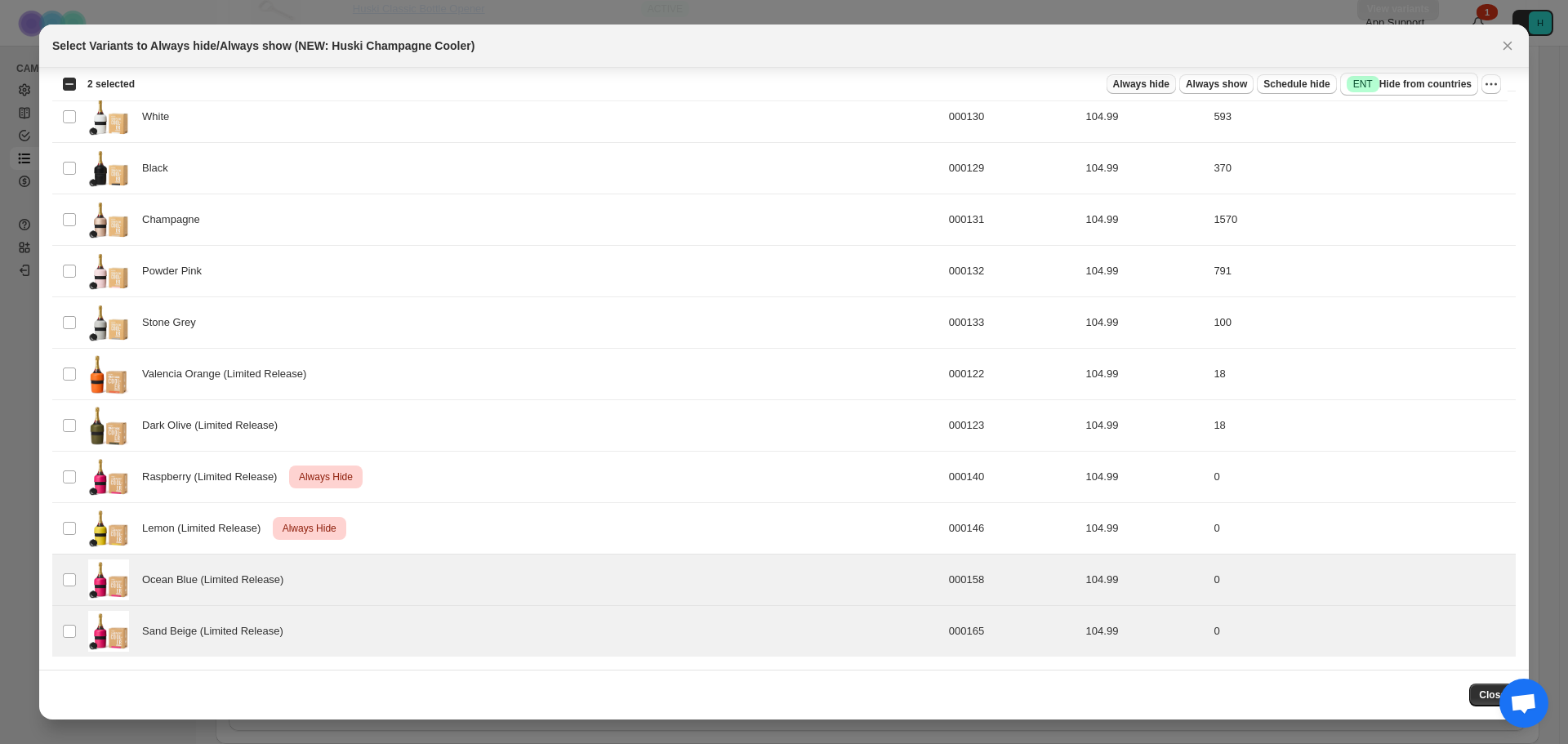
click at [1155, 88] on span "Always hide" at bounding box center [1141, 83] width 57 height 13
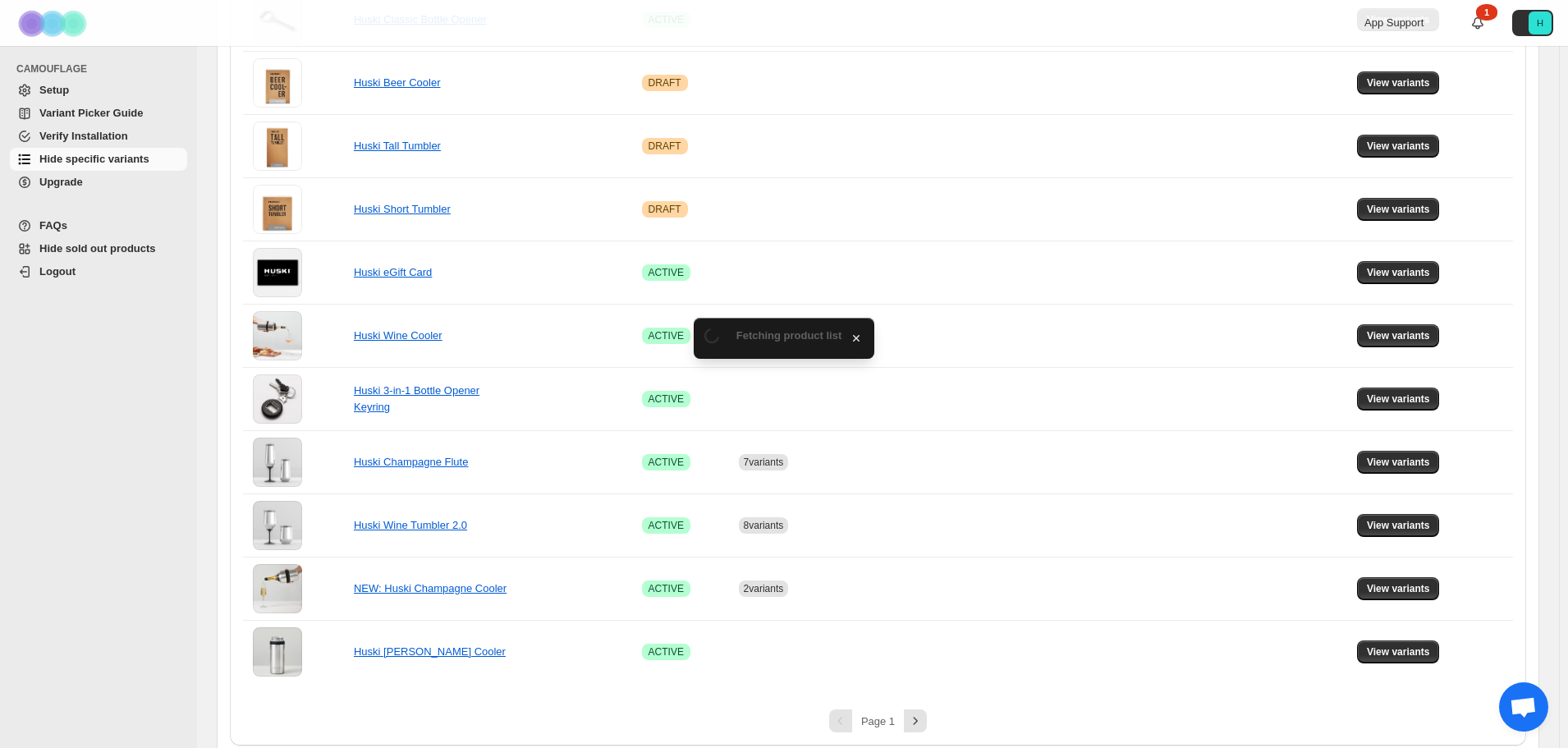
scroll to position [937, 0]
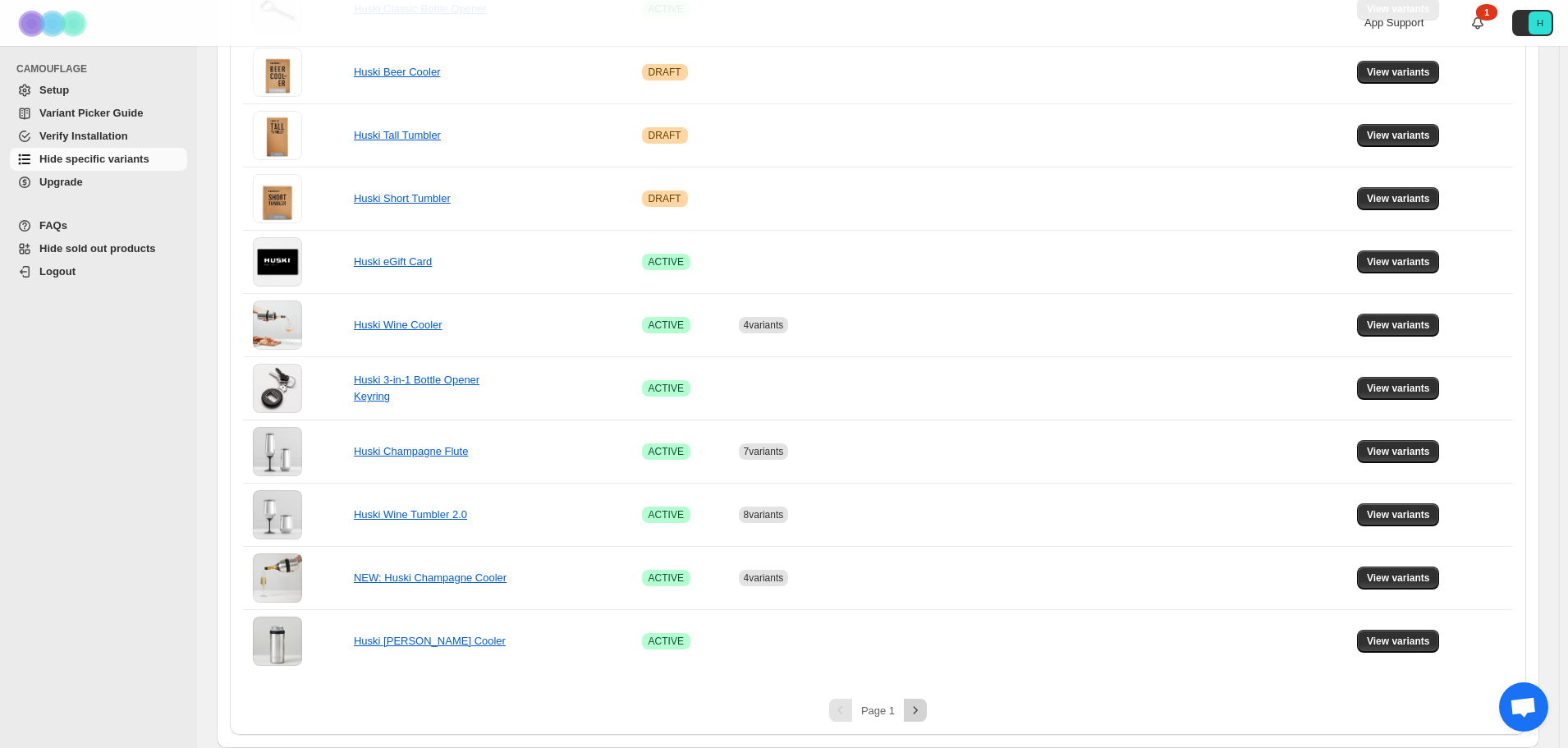
click at [917, 710] on icon "Next" at bounding box center [915, 710] width 4 height 7
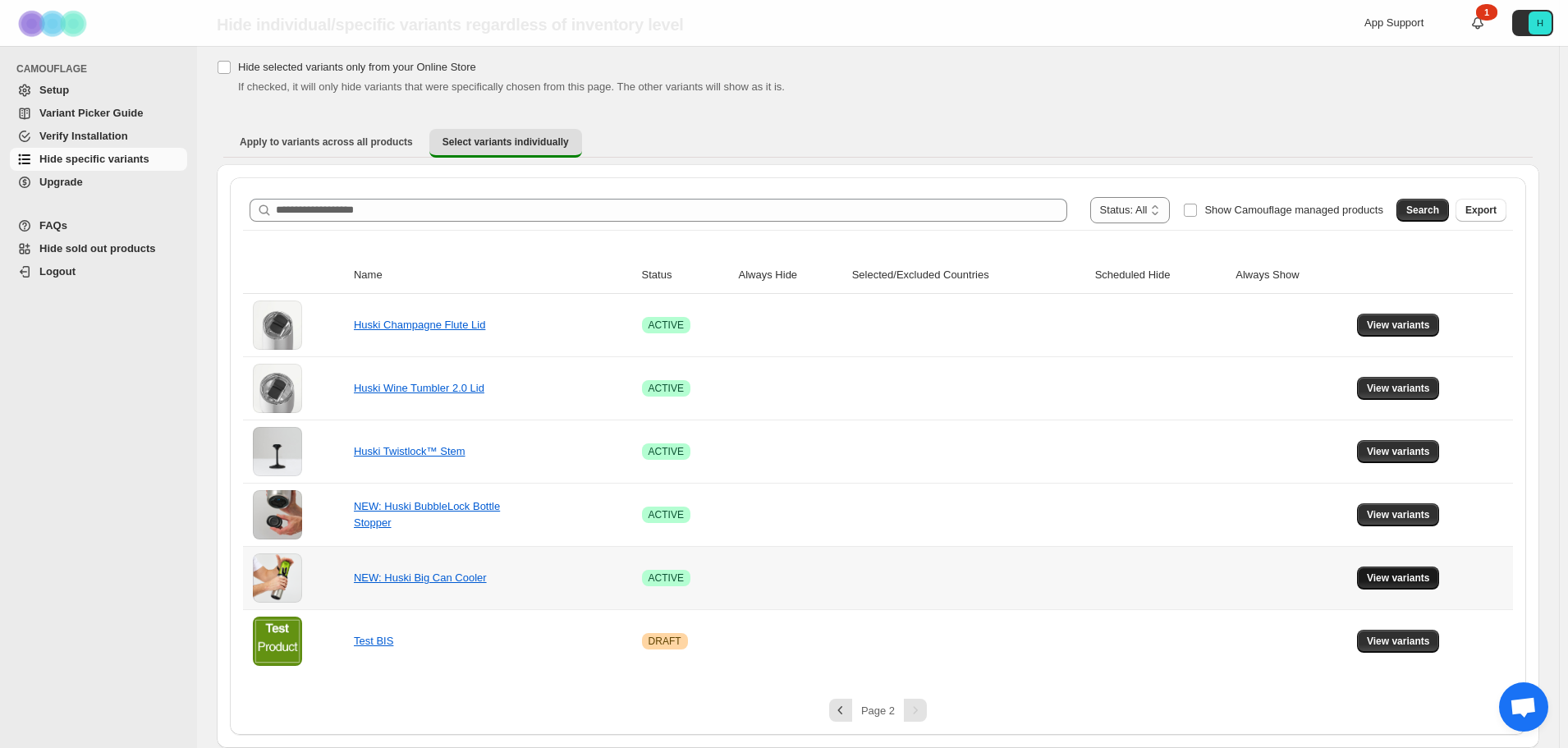
click at [1385, 579] on span "View variants" at bounding box center [1398, 578] width 63 height 13
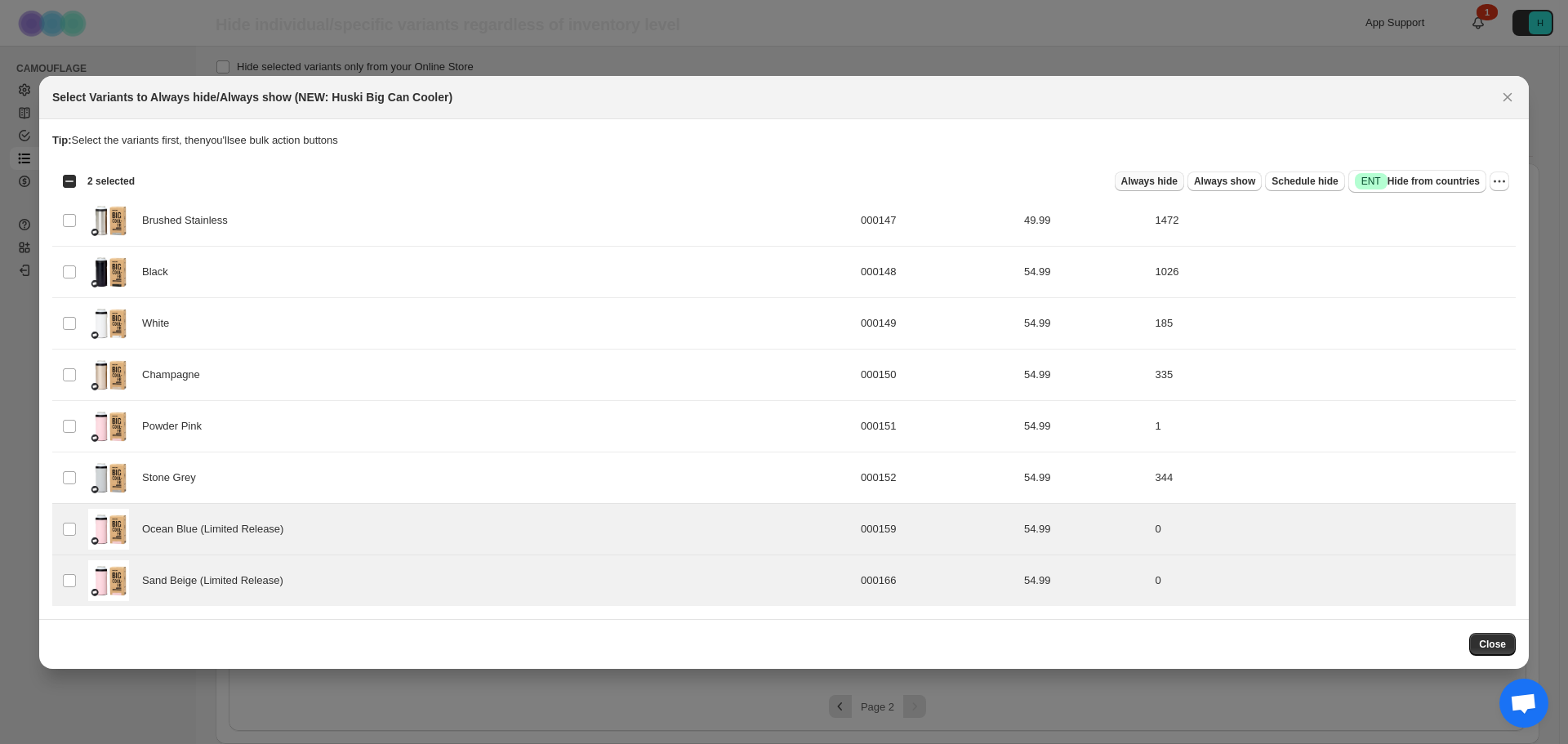
click at [1172, 180] on span "Always hide" at bounding box center [1149, 181] width 57 height 13
